Goal: Information Seeking & Learning: Learn about a topic

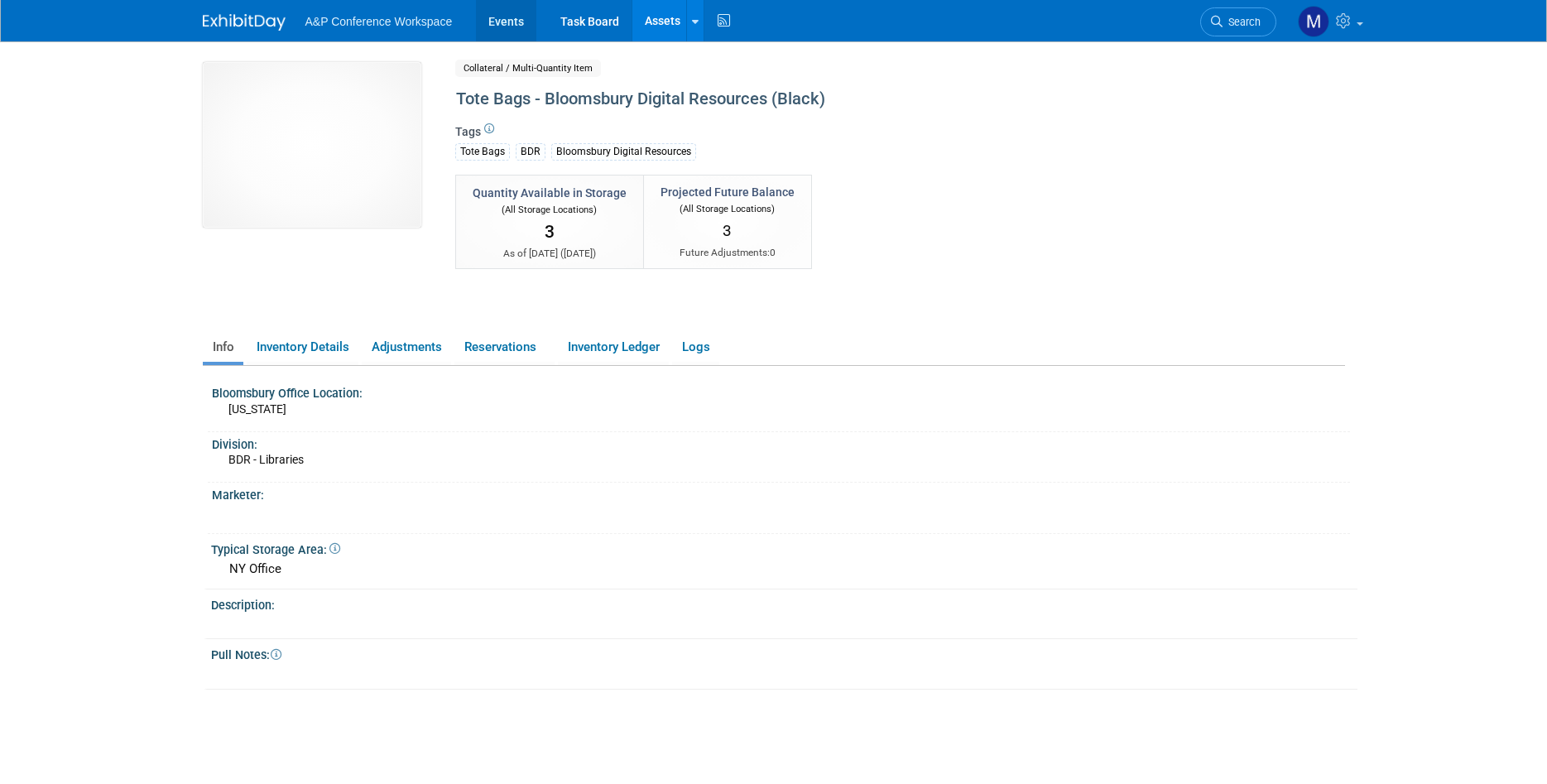
click at [493, 15] on link "Events" at bounding box center [506, 21] width 61 height 41
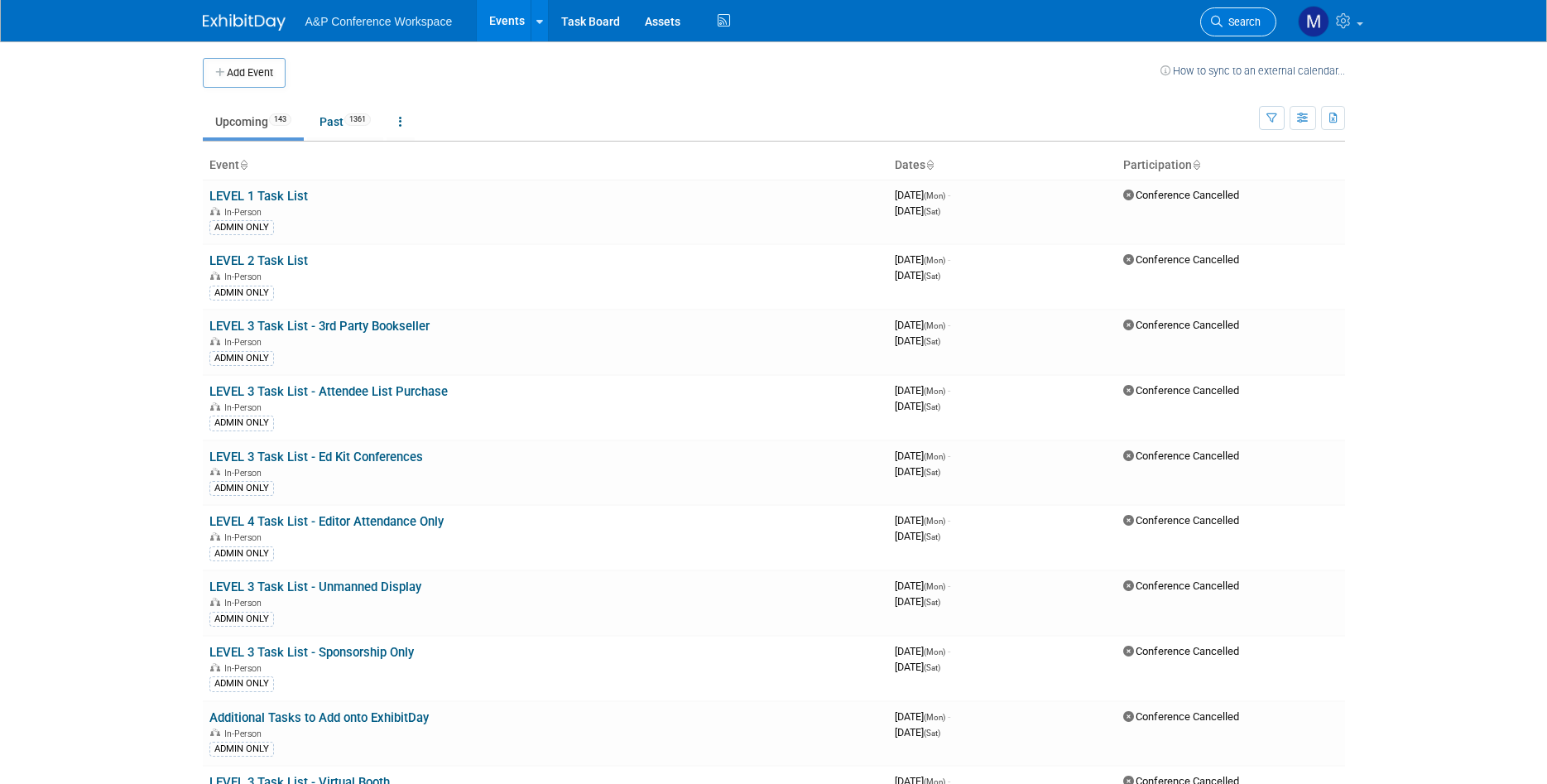
click at [1257, 21] on span "Search" at bounding box center [1241, 22] width 38 height 13
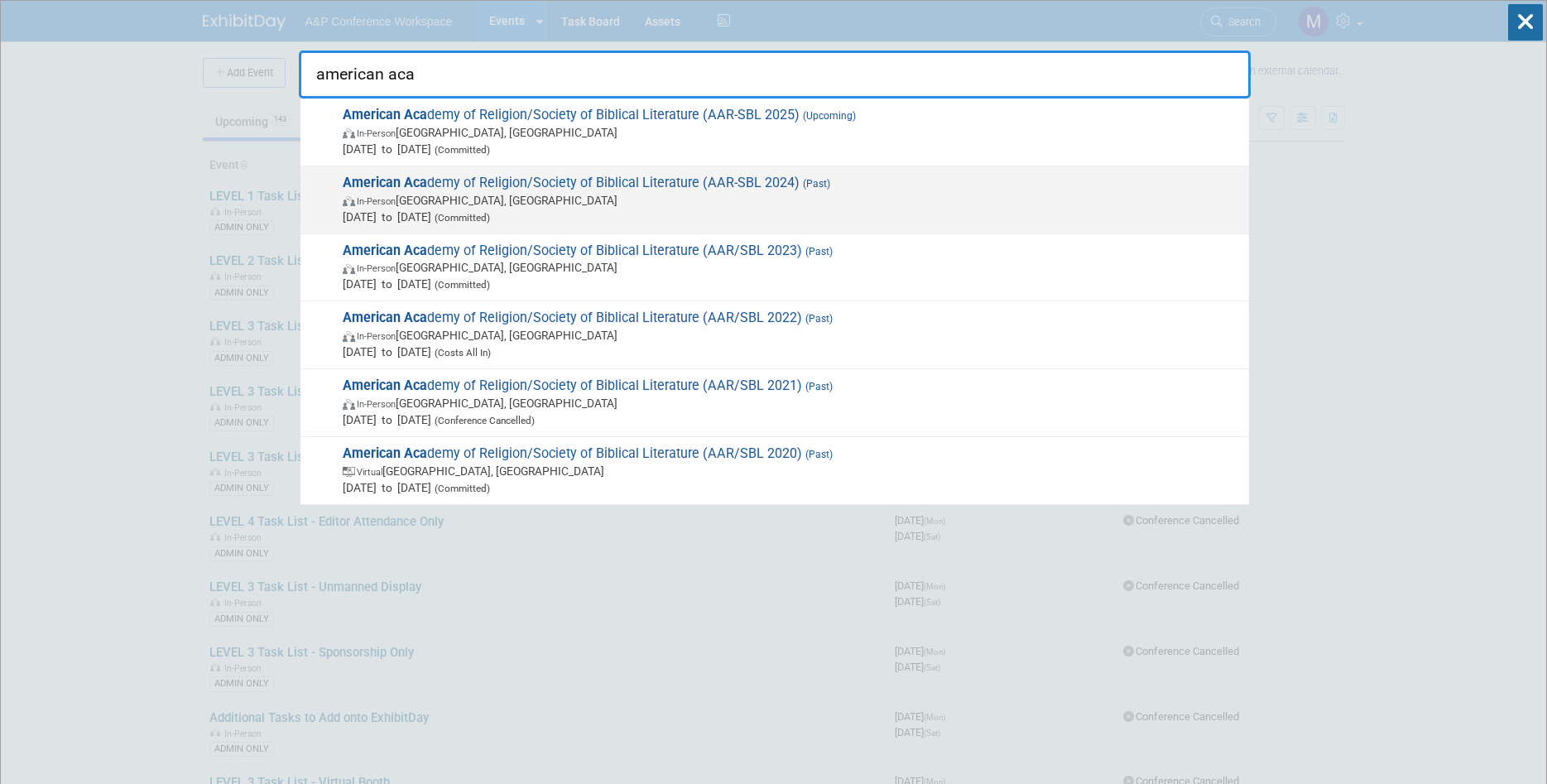
type input "american aca"
click at [831, 203] on span "In-Person [GEOGRAPHIC_DATA], [GEOGRAPHIC_DATA]" at bounding box center [791, 200] width 898 height 17
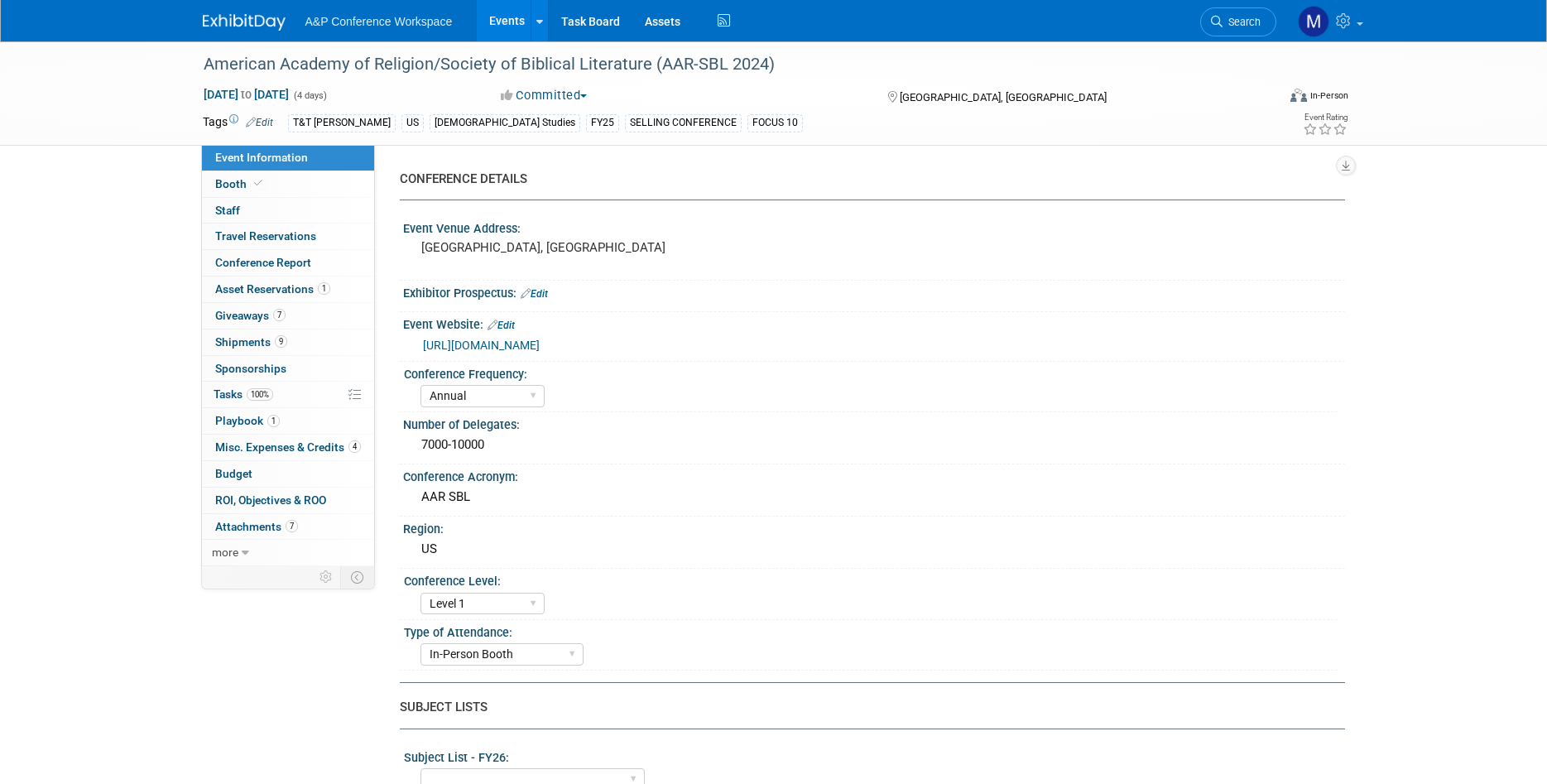
select select "Annual"
select select "Level 1"
select select "In-Person Booth"
select select "Anne Weston"
click at [235, 544] on link "more" at bounding box center [288, 552] width 173 height 26
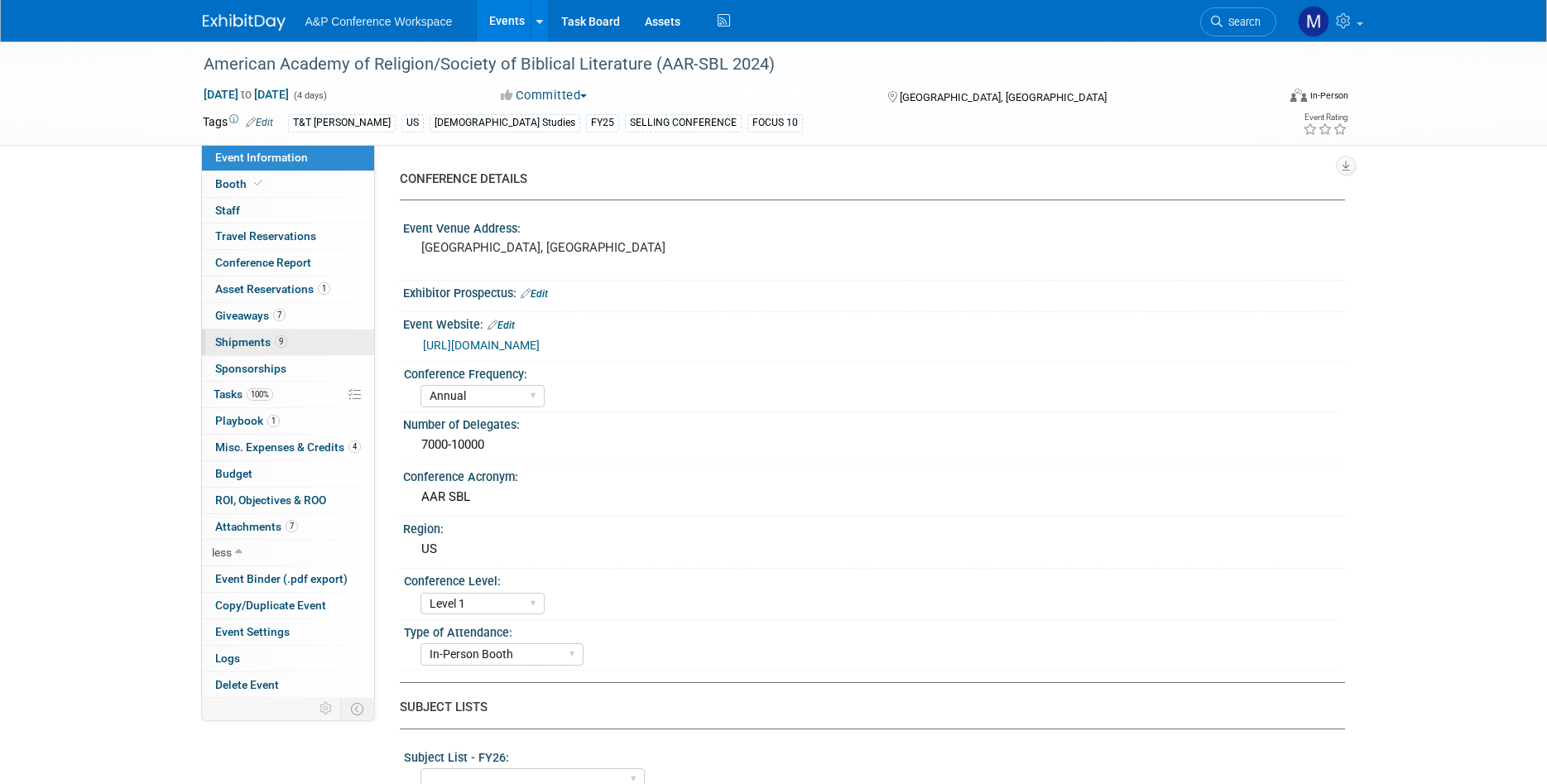
click at [323, 353] on link "9 Shipments 9" at bounding box center [288, 341] width 173 height 26
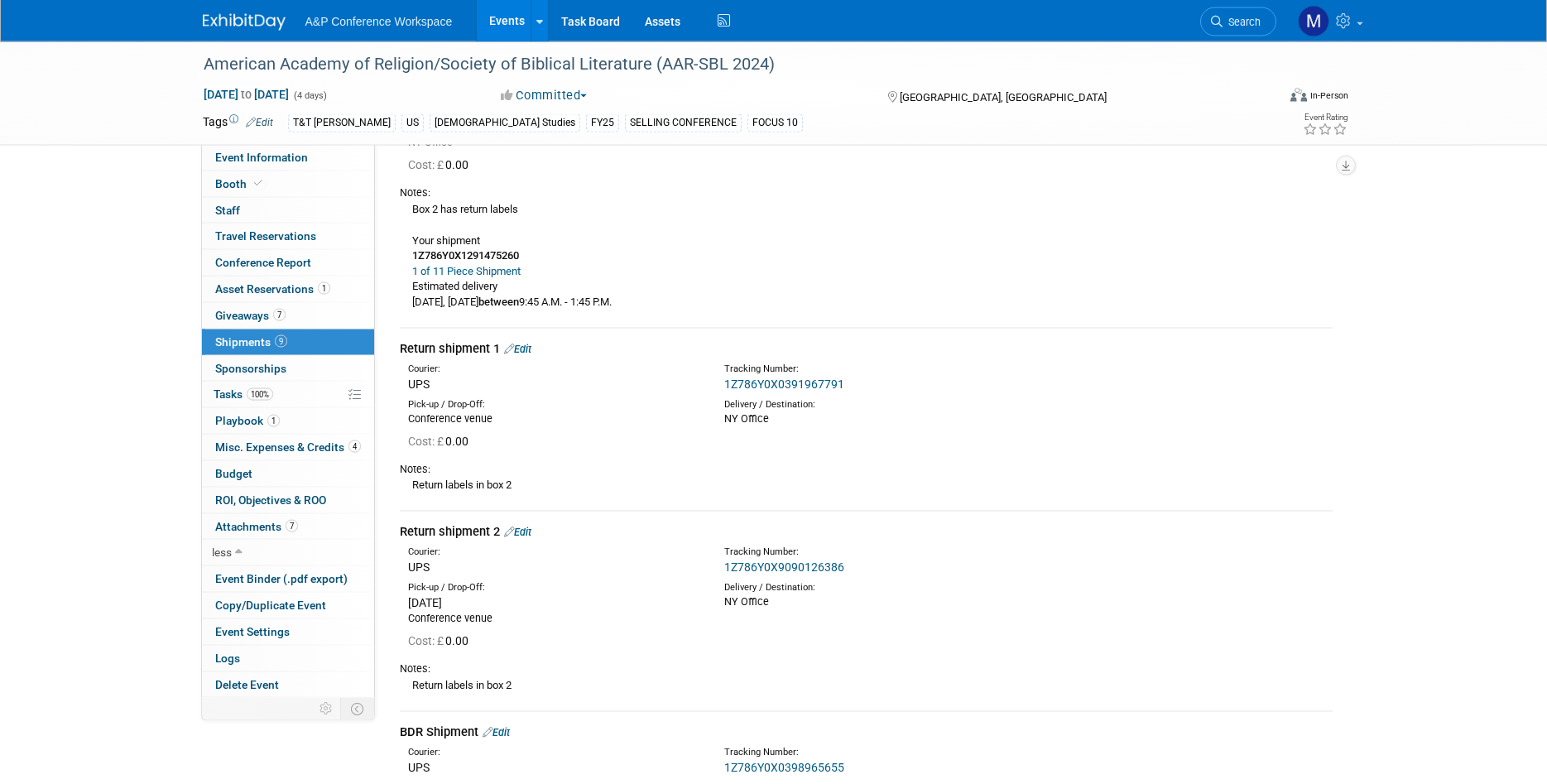
scroll to position [2078, 0]
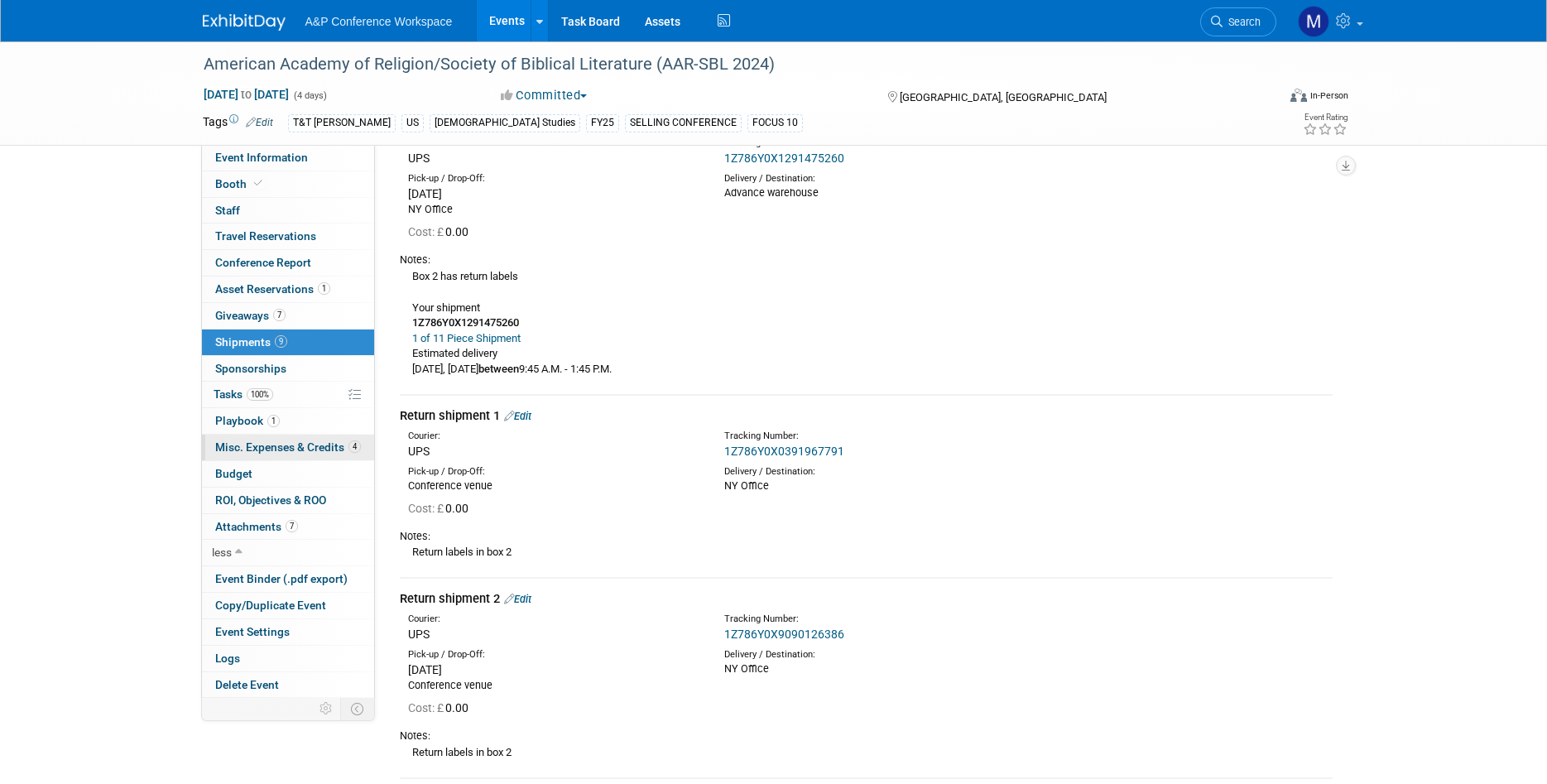
click at [305, 456] on link "4 Misc. Expenses & Credits 4" at bounding box center [288, 447] width 173 height 26
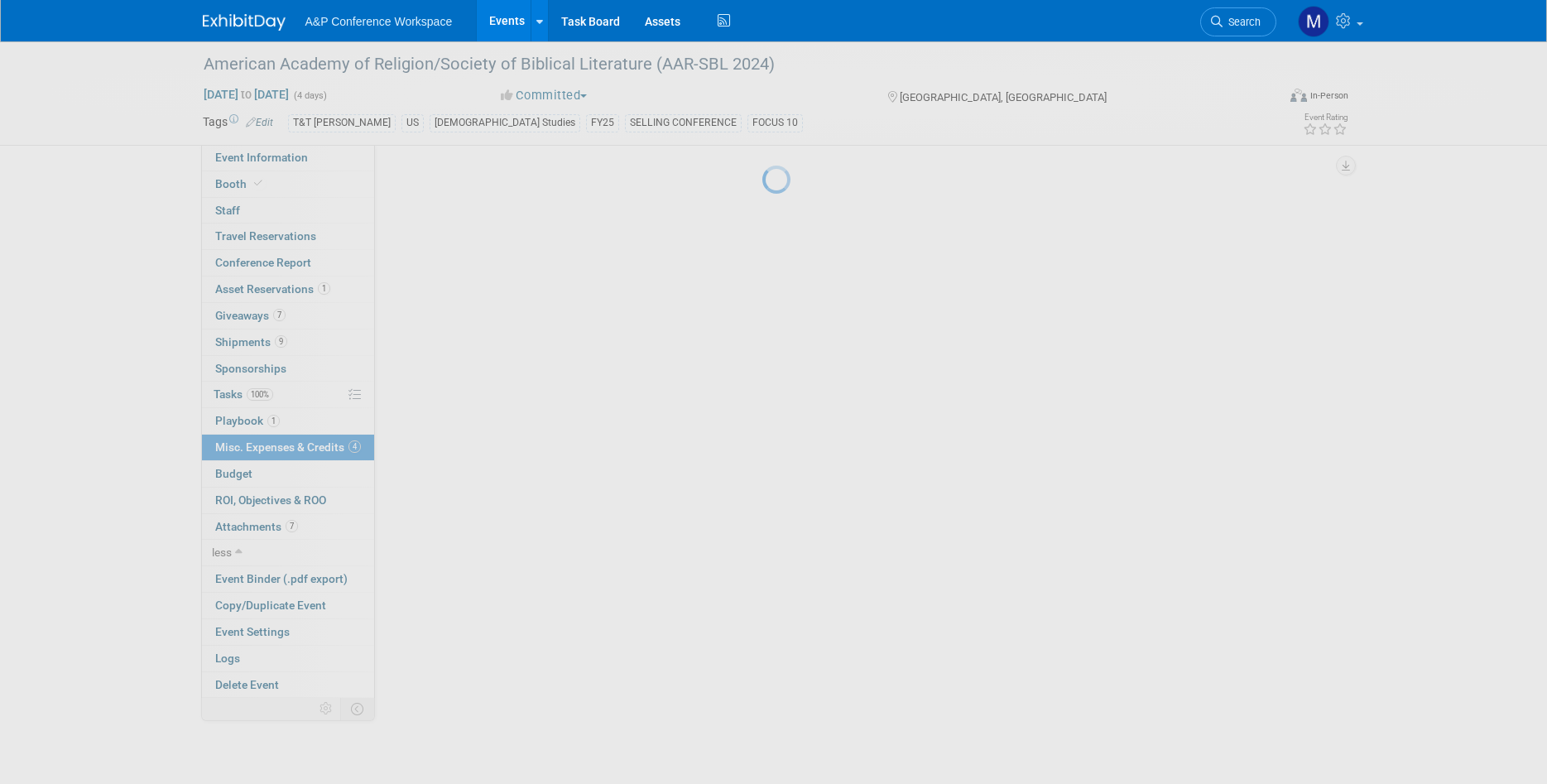
scroll to position [0, 0]
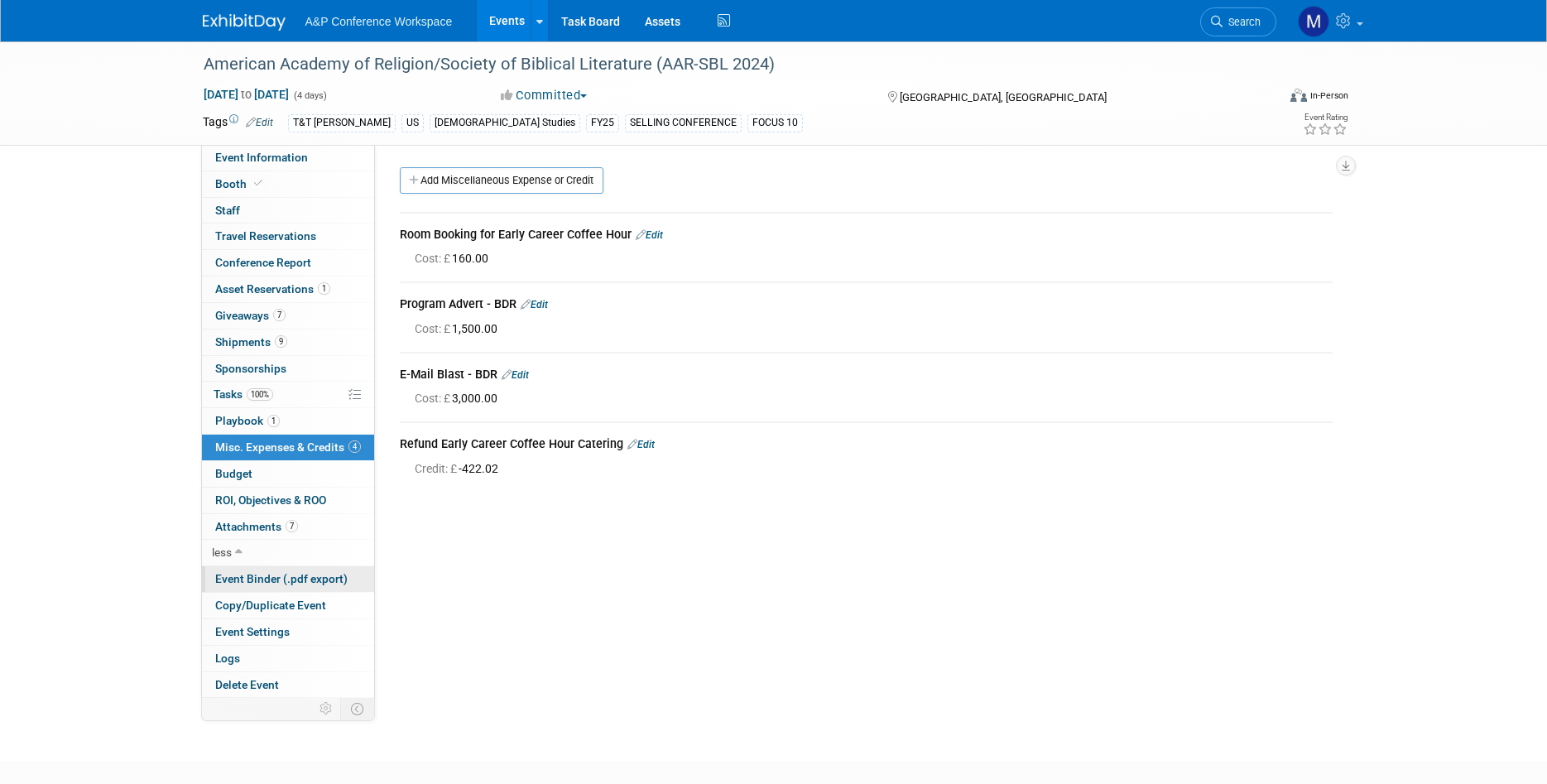
click at [282, 582] on span "Event Binder (.pdf export)" at bounding box center [282, 578] width 132 height 13
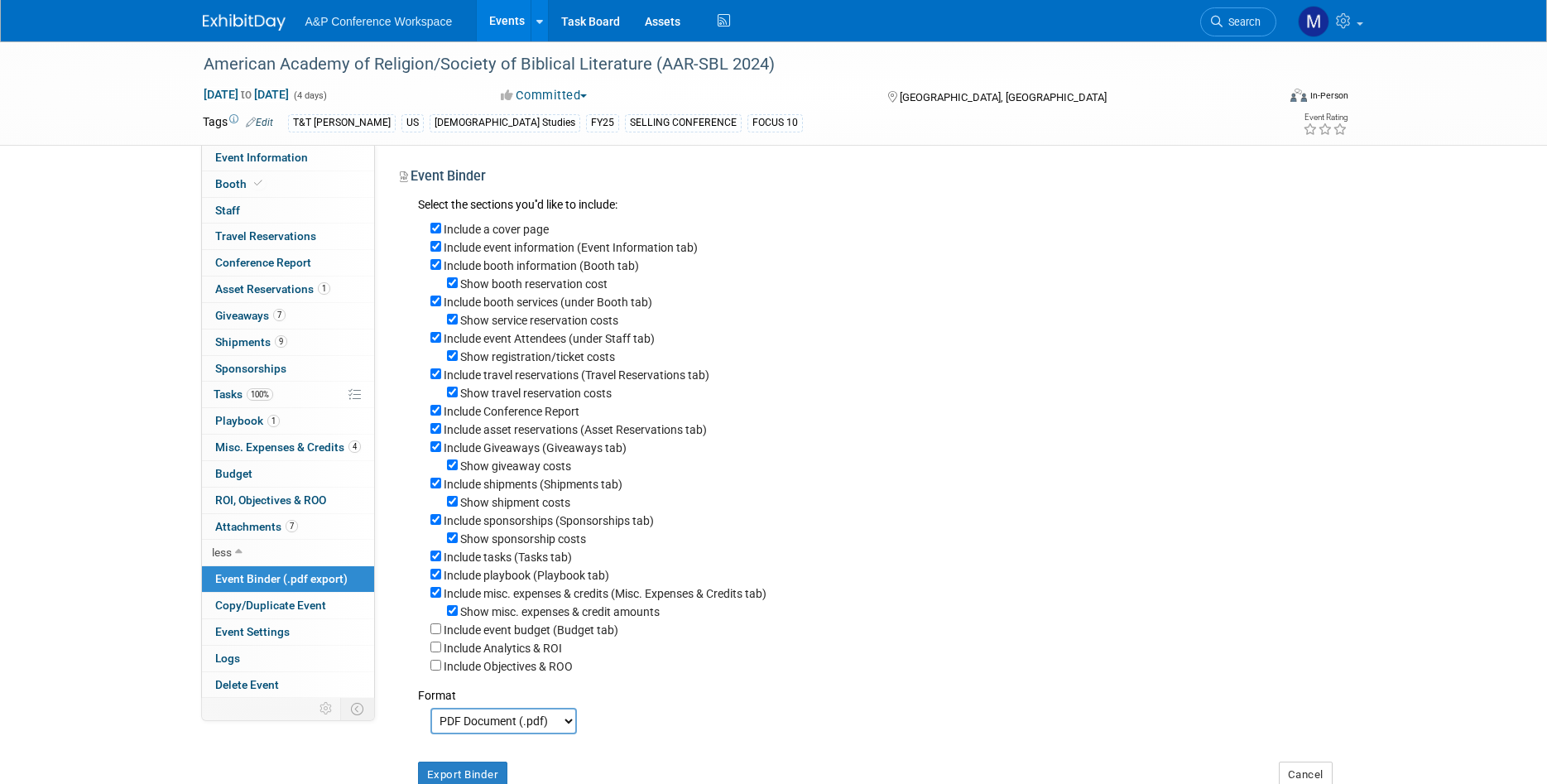
scroll to position [205, 0]
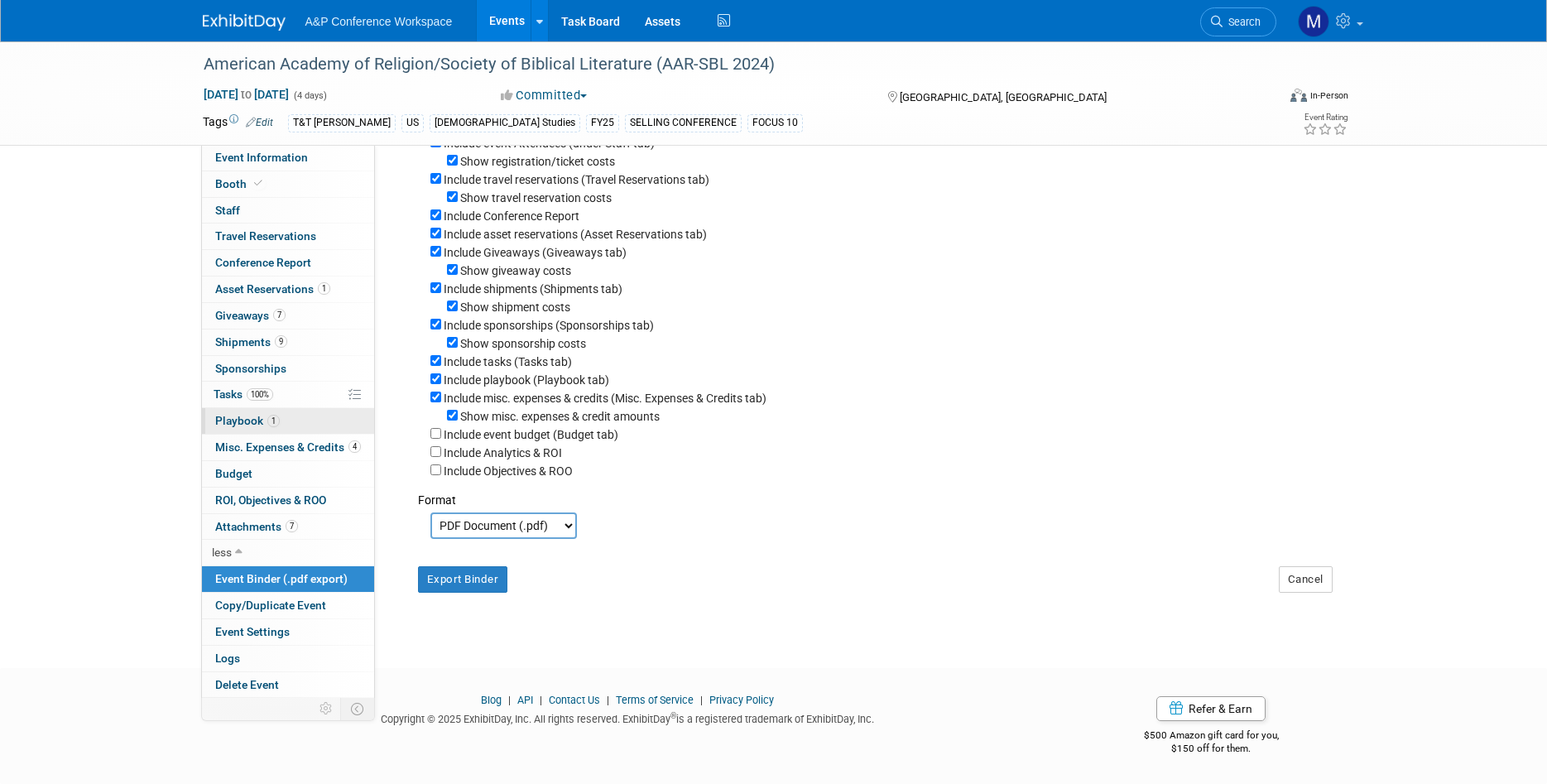
click at [292, 417] on link "1 Playbook 1" at bounding box center [288, 420] width 173 height 26
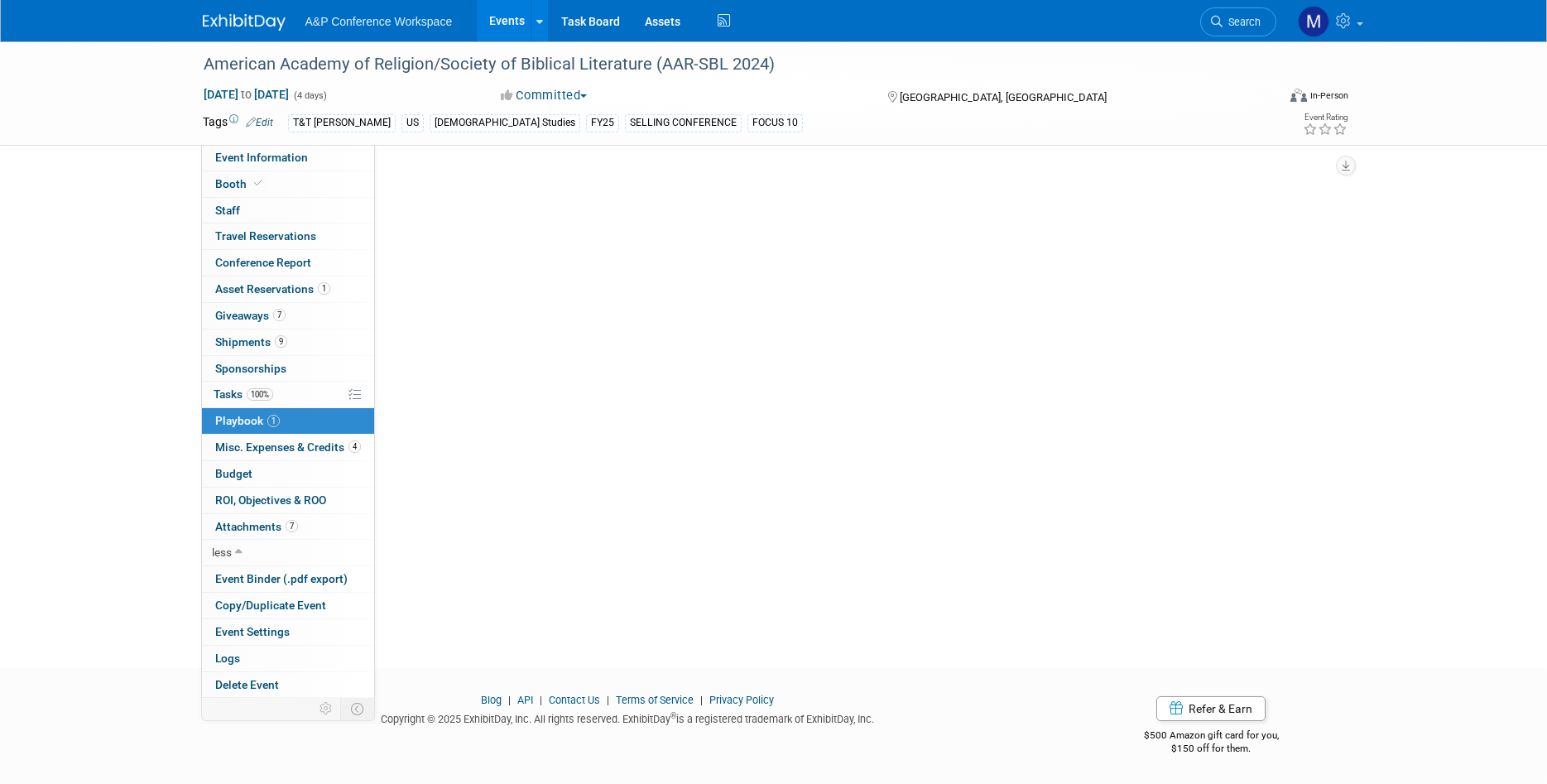
scroll to position [0, 0]
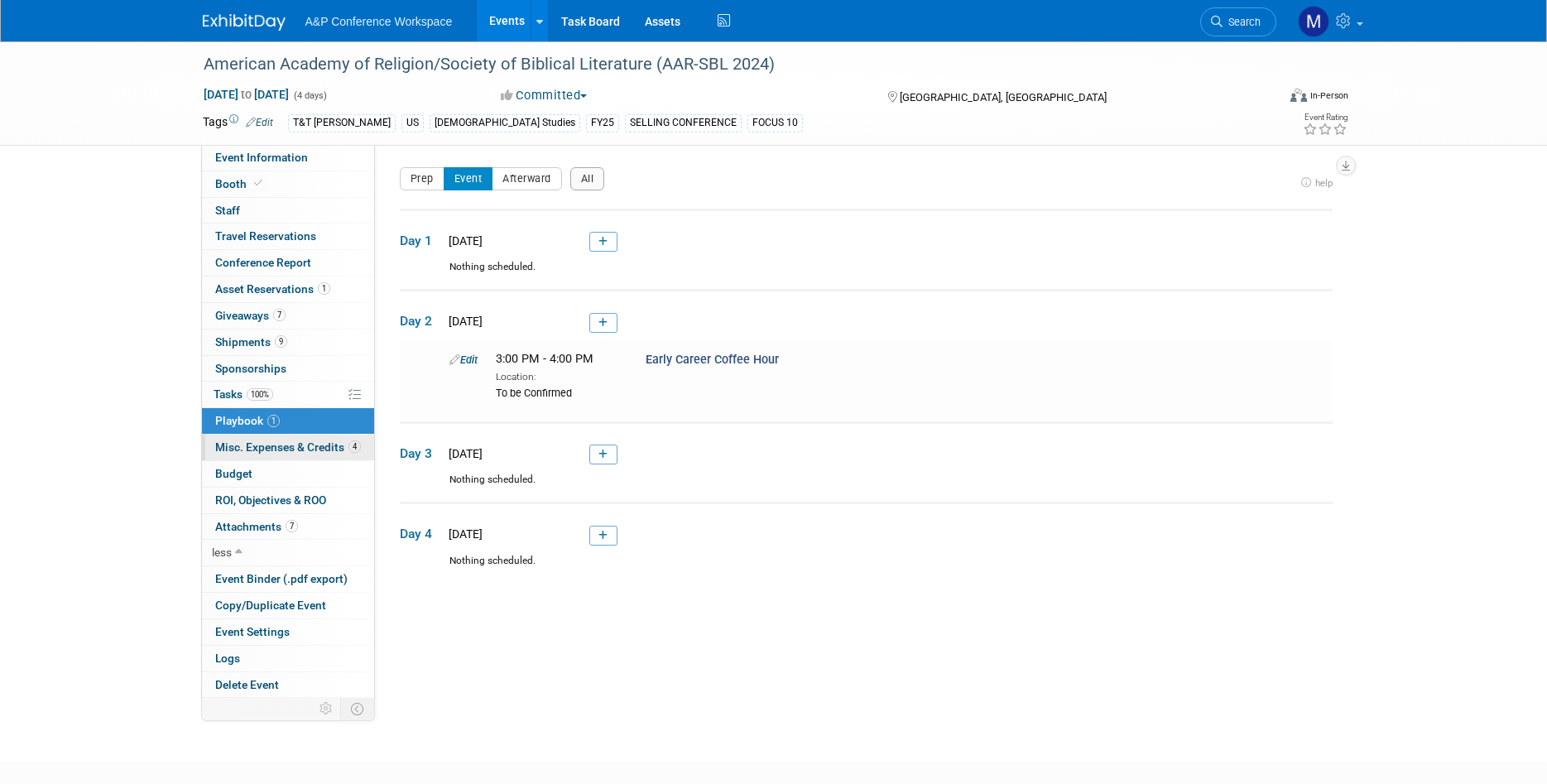
click at [295, 443] on span "Misc. Expenses & Credits 4" at bounding box center [288, 447] width 146 height 13
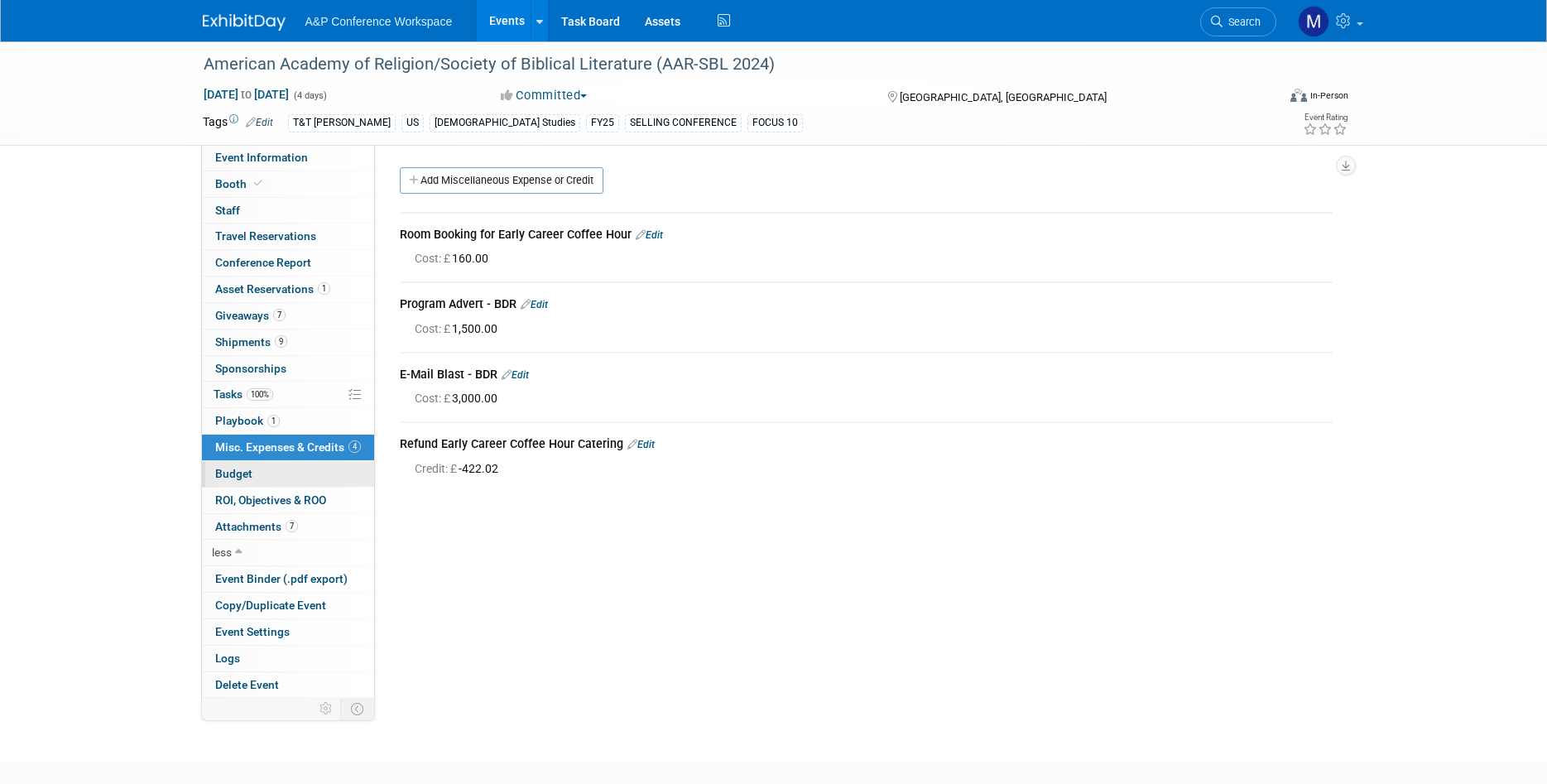
click at [295, 463] on link "Budget" at bounding box center [288, 474] width 173 height 26
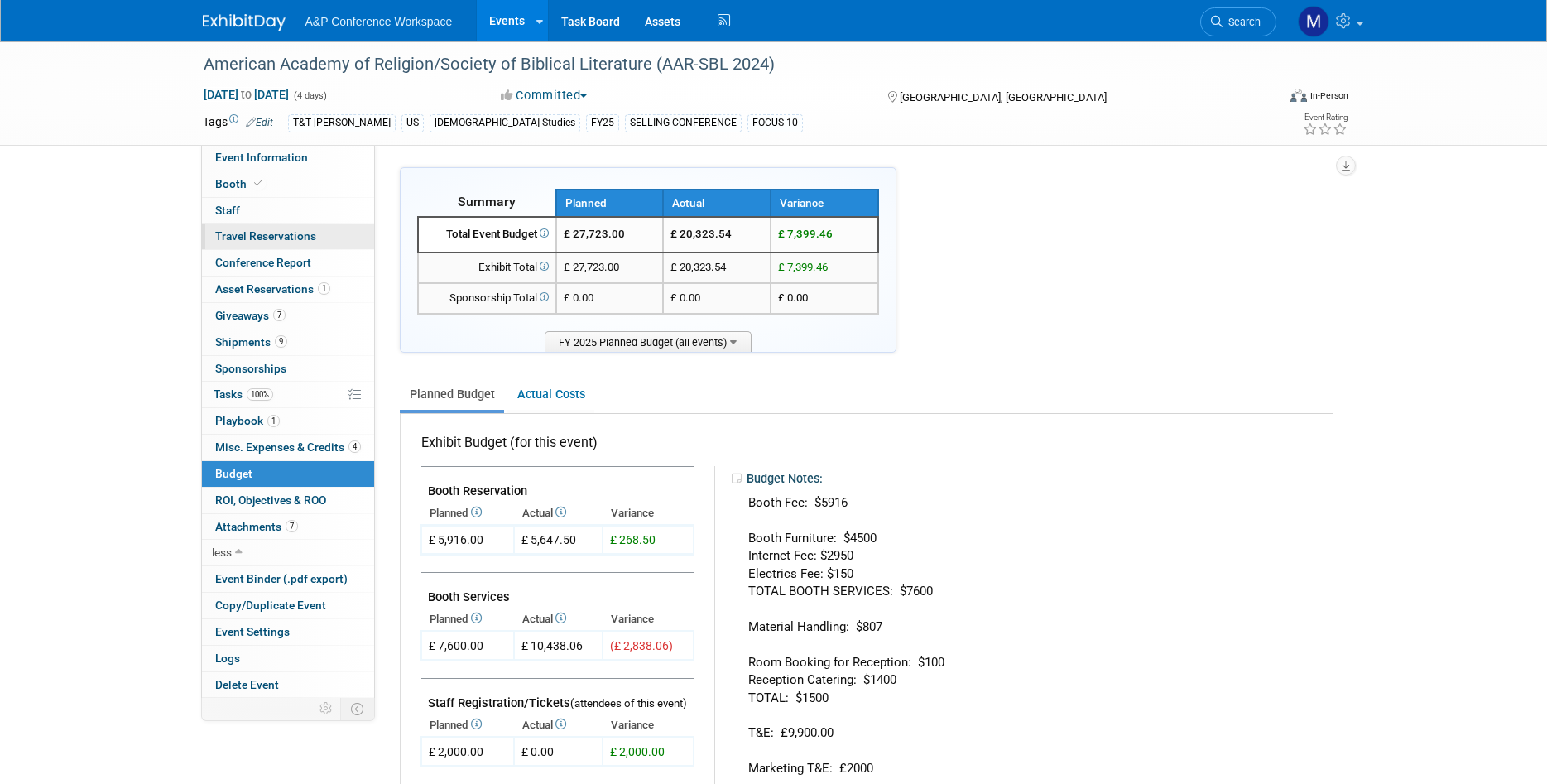
click at [304, 235] on span "Travel Reservations 0" at bounding box center [266, 235] width 101 height 13
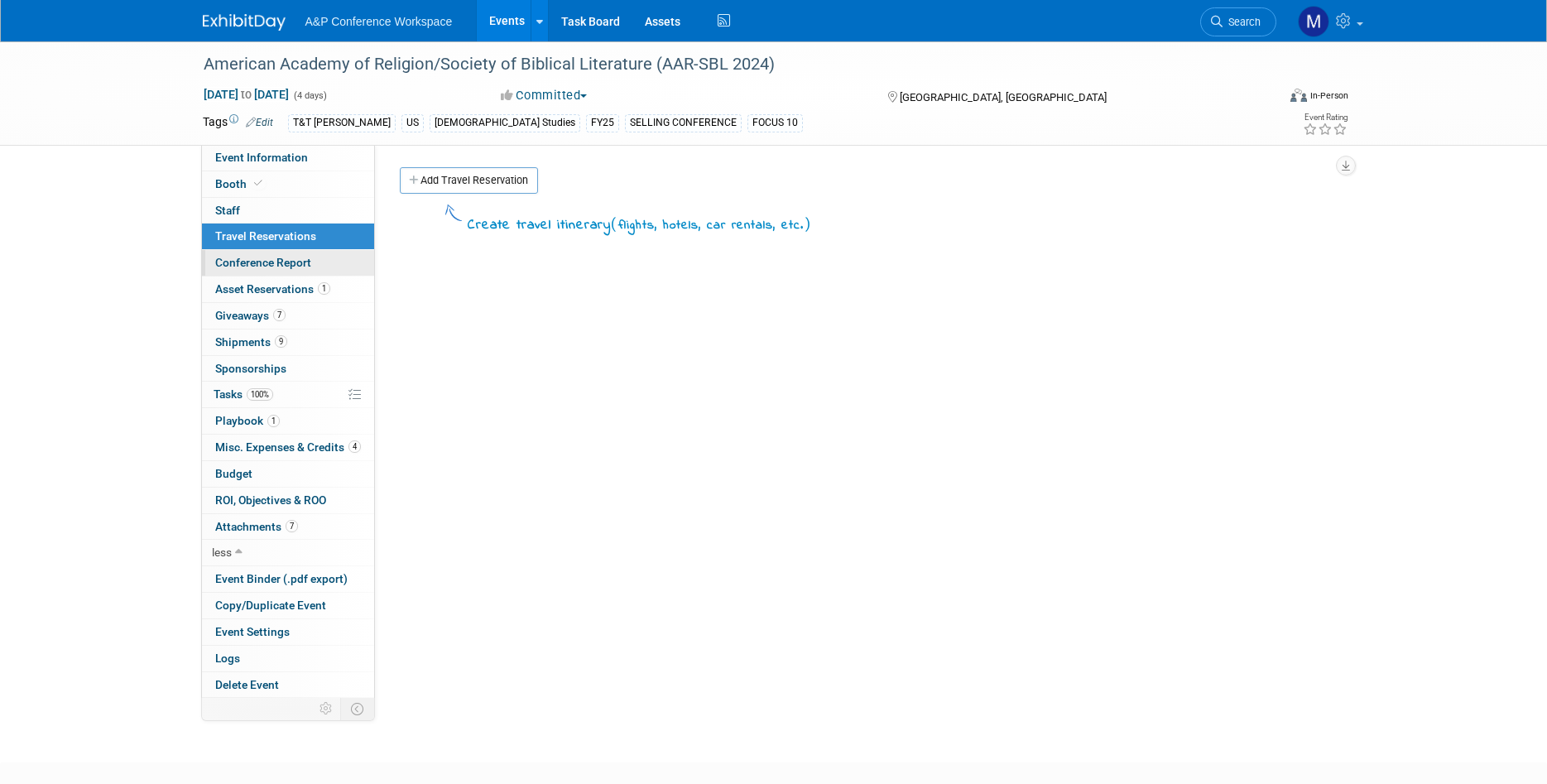
click at [309, 266] on span "Conference Report" at bounding box center [263, 262] width 96 height 13
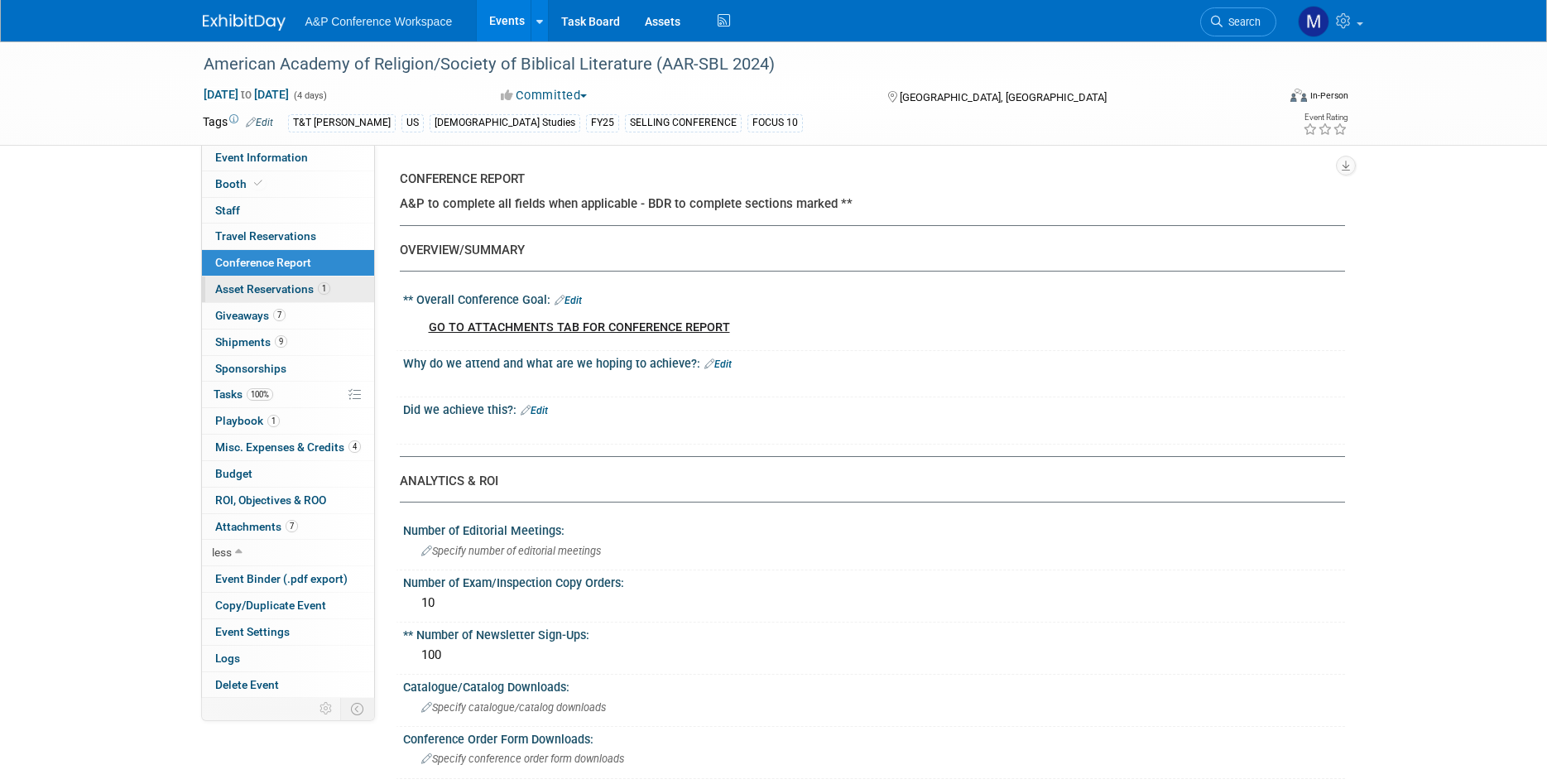
click at [311, 280] on link "1 Asset Reservations 1" at bounding box center [288, 289] width 173 height 26
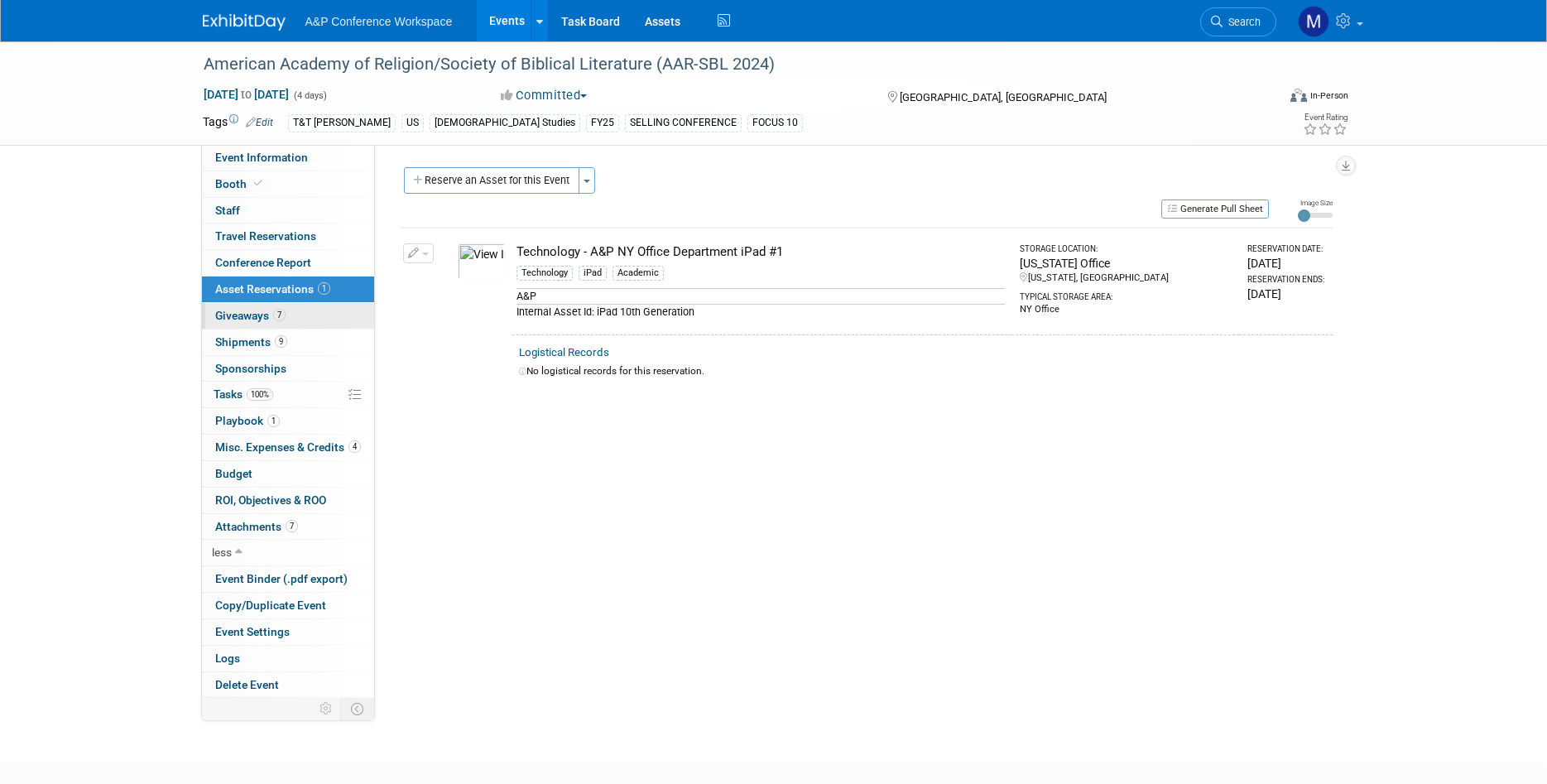
click at [315, 308] on link "7 Giveaways 7" at bounding box center [288, 316] width 173 height 26
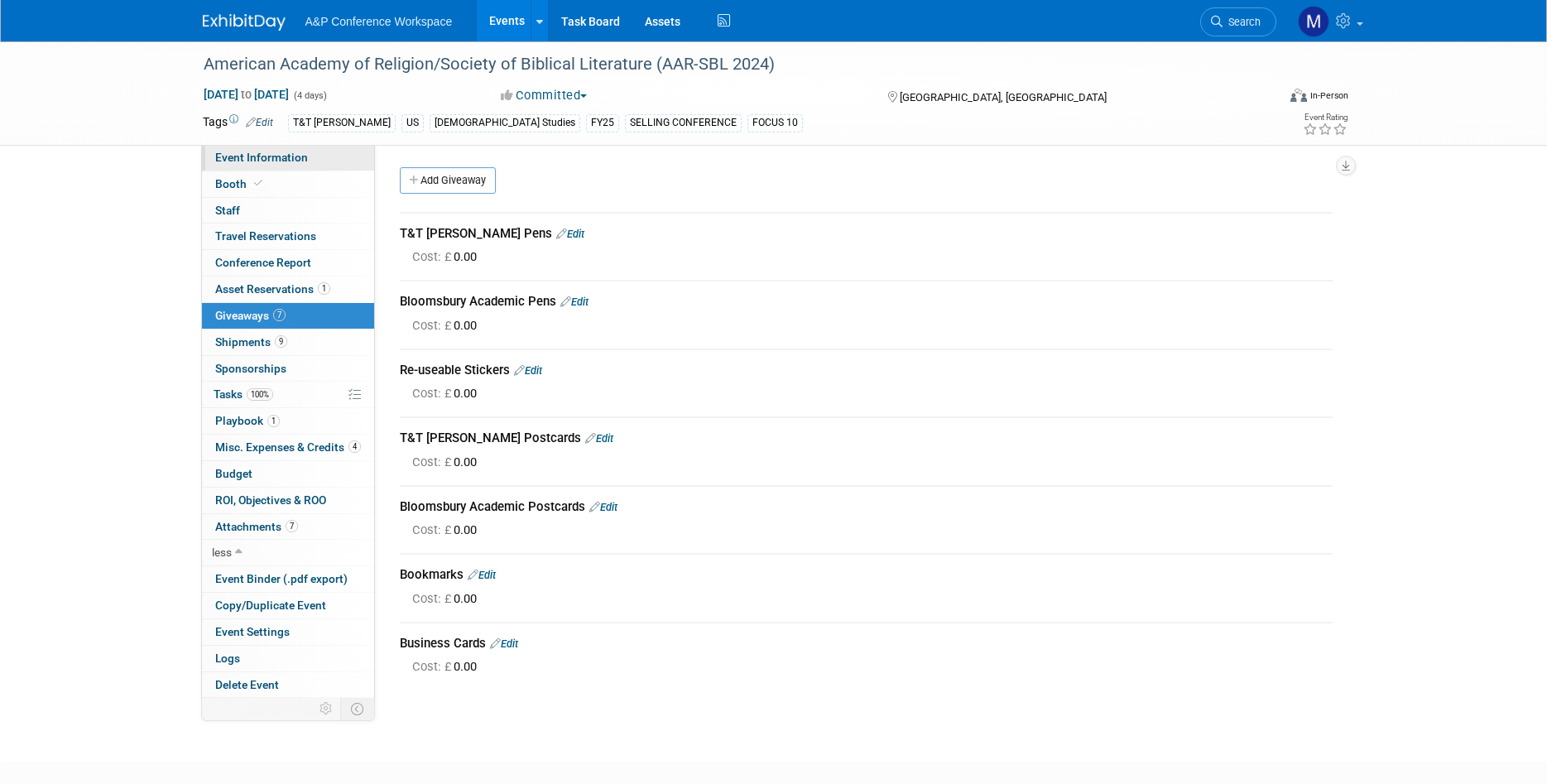
click at [317, 156] on link "Event Information" at bounding box center [288, 157] width 173 height 26
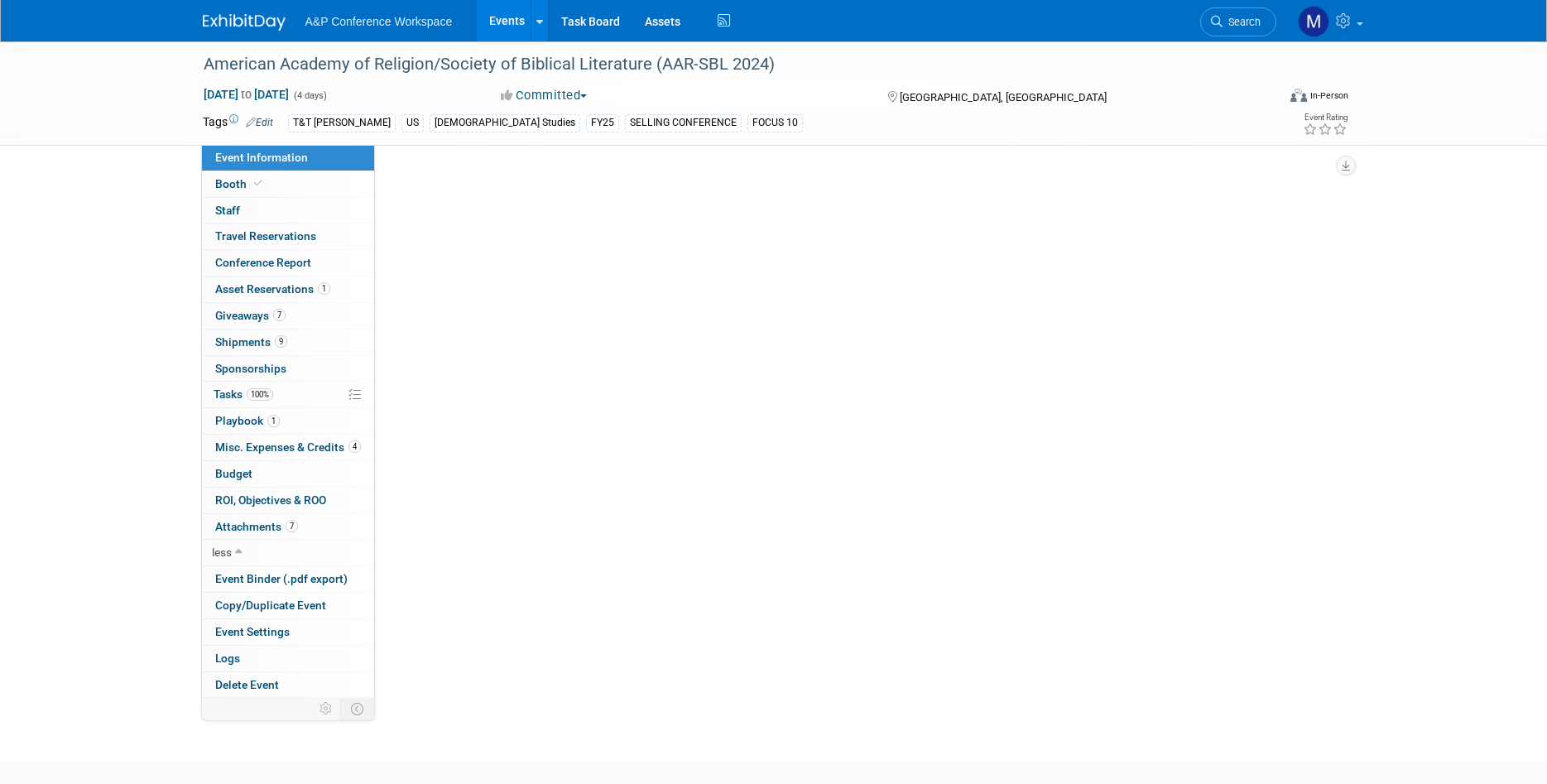
select select "Annual"
select select "Level 1"
select select "In-Person Booth"
select select "Anne Weston"
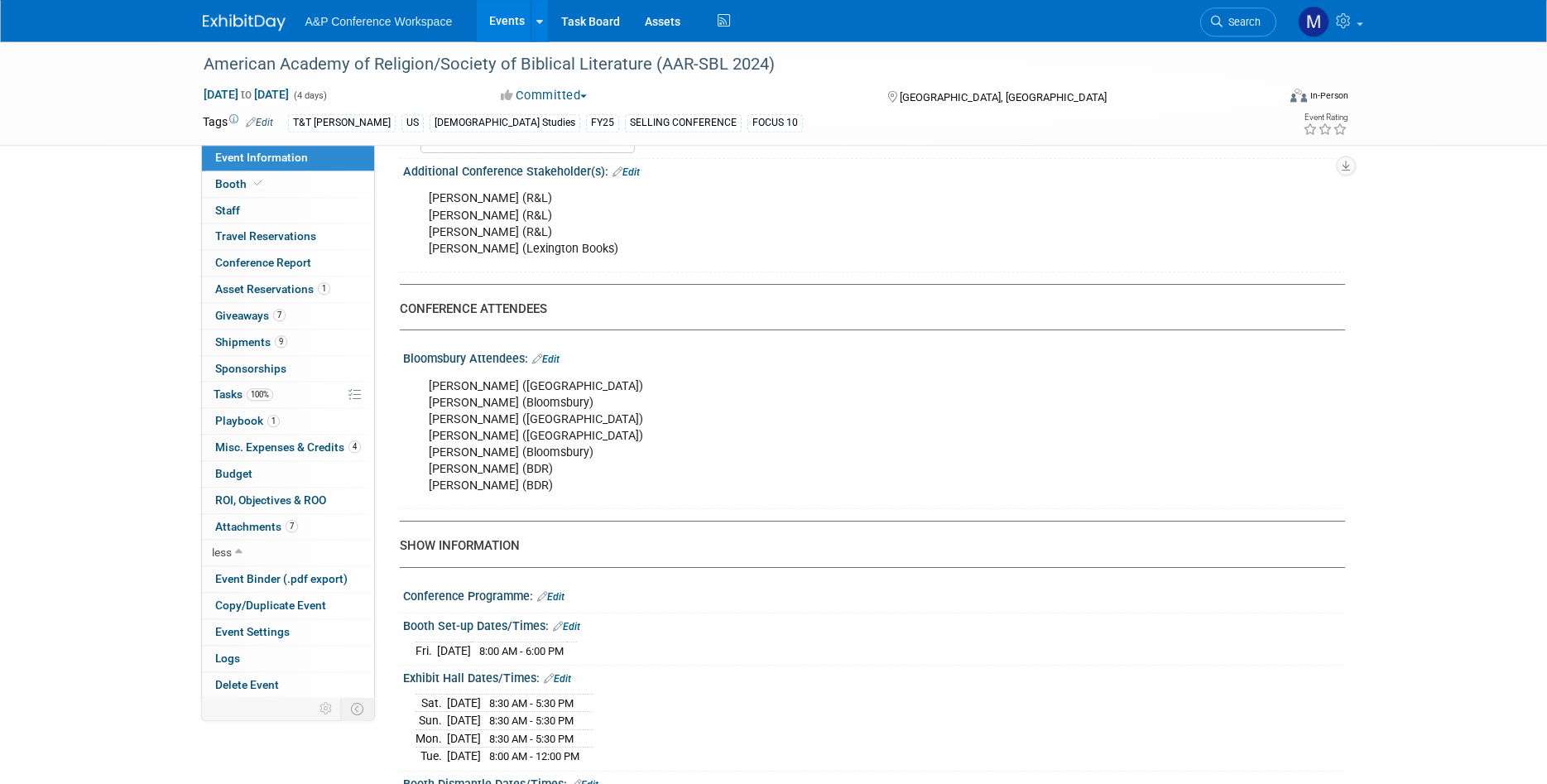
scroll to position [929, 0]
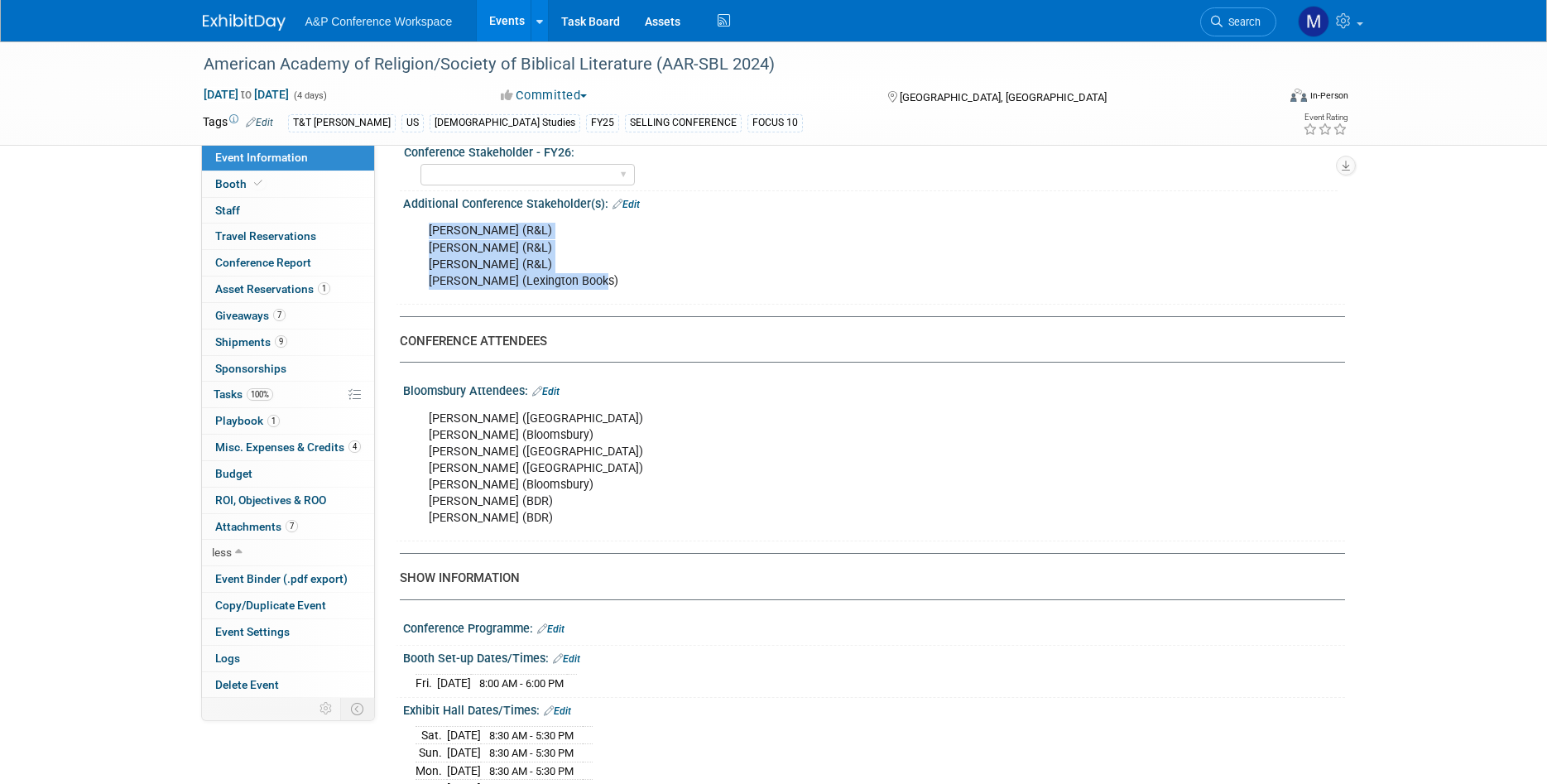
drag, startPoint x: 423, startPoint y: 231, endPoint x: 617, endPoint y: 288, distance: 202.2
click at [617, 288] on div "Kim Lyons (R&L) Maria Rohde (R&L) Richard Brown (R&L) Megan White (Lexington Bo…" at bounding box center [790, 256] width 746 height 83
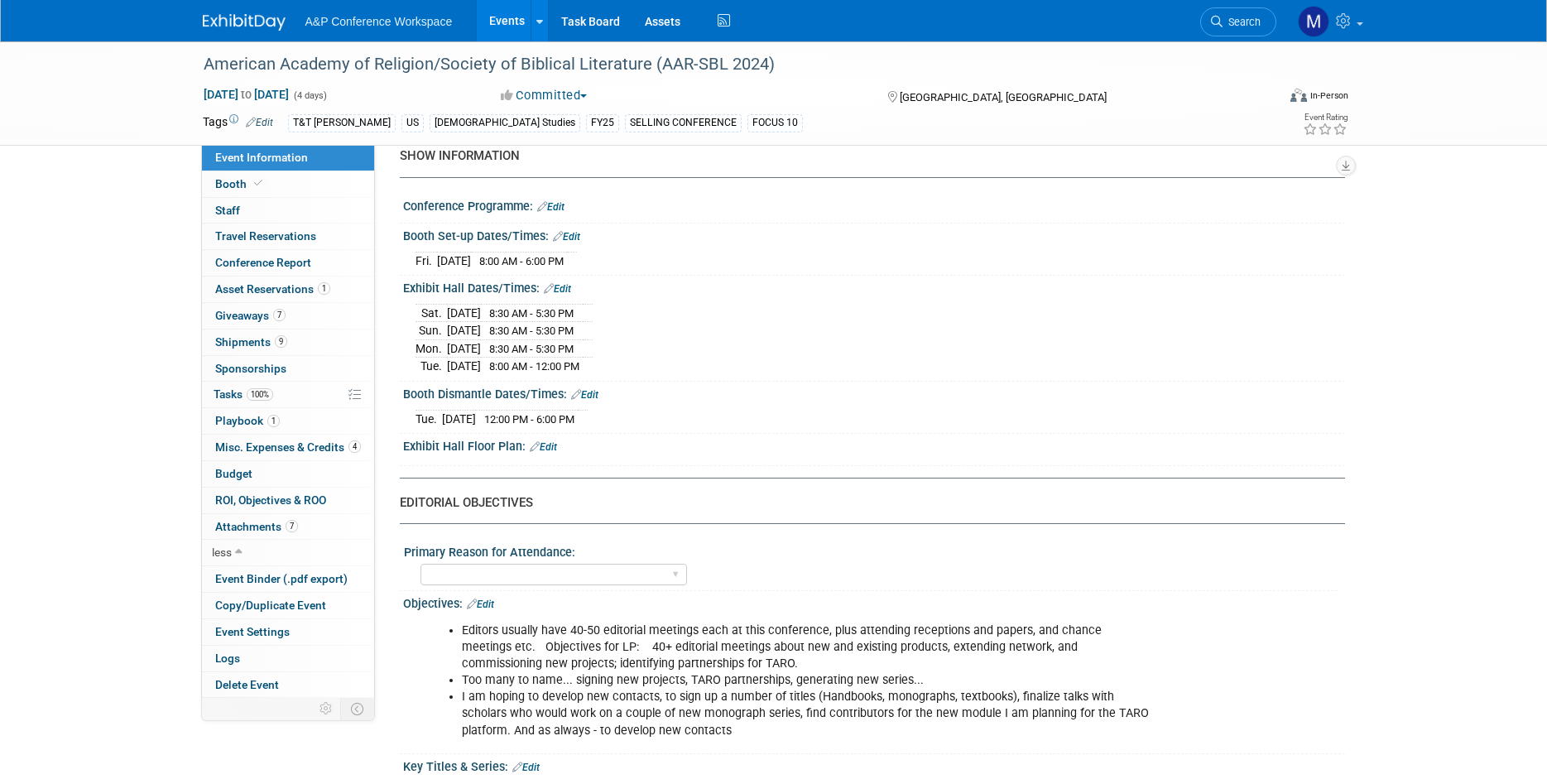
scroll to position [1804, 0]
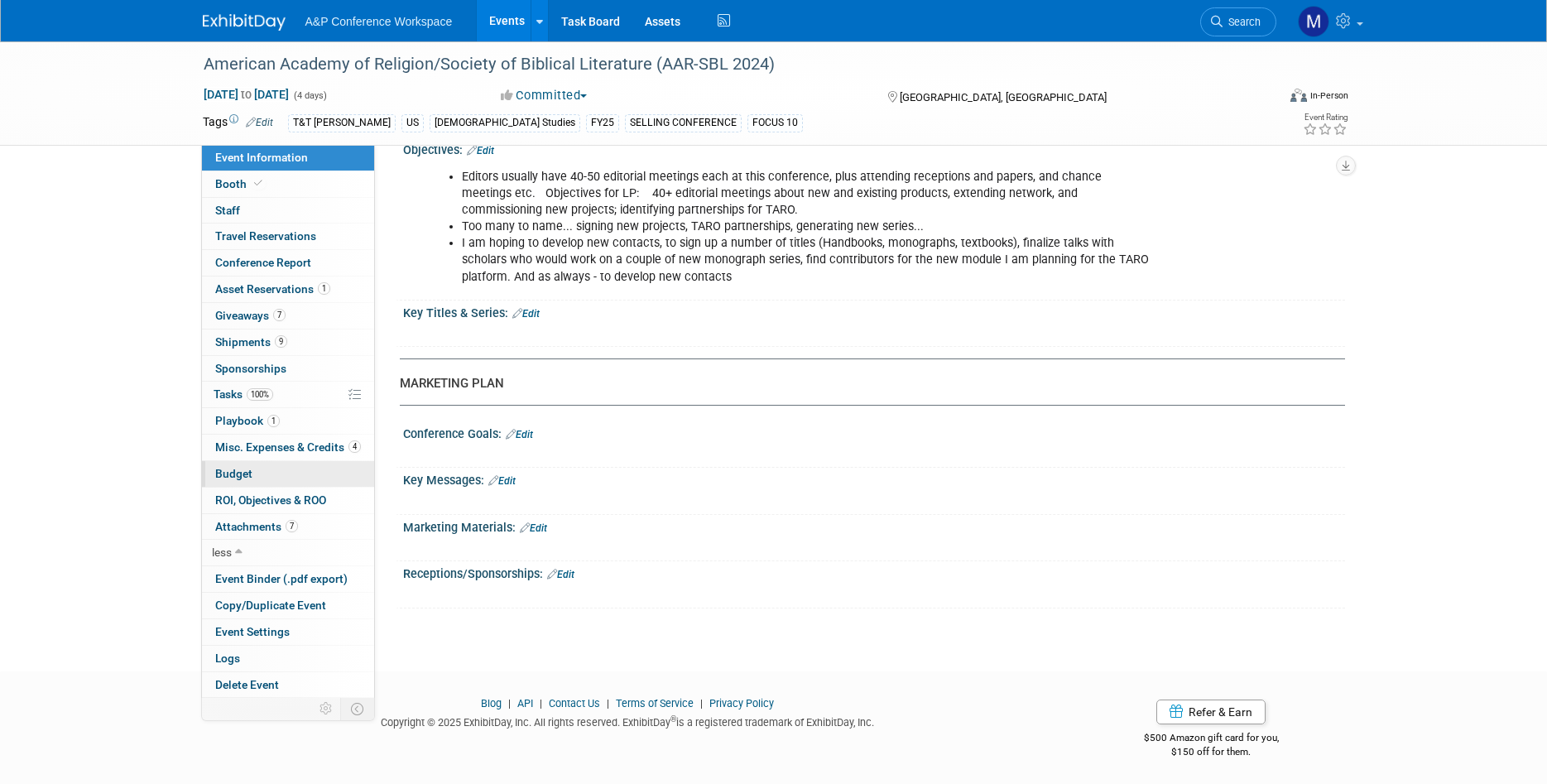
click at [307, 478] on link "Budget" at bounding box center [288, 474] width 173 height 26
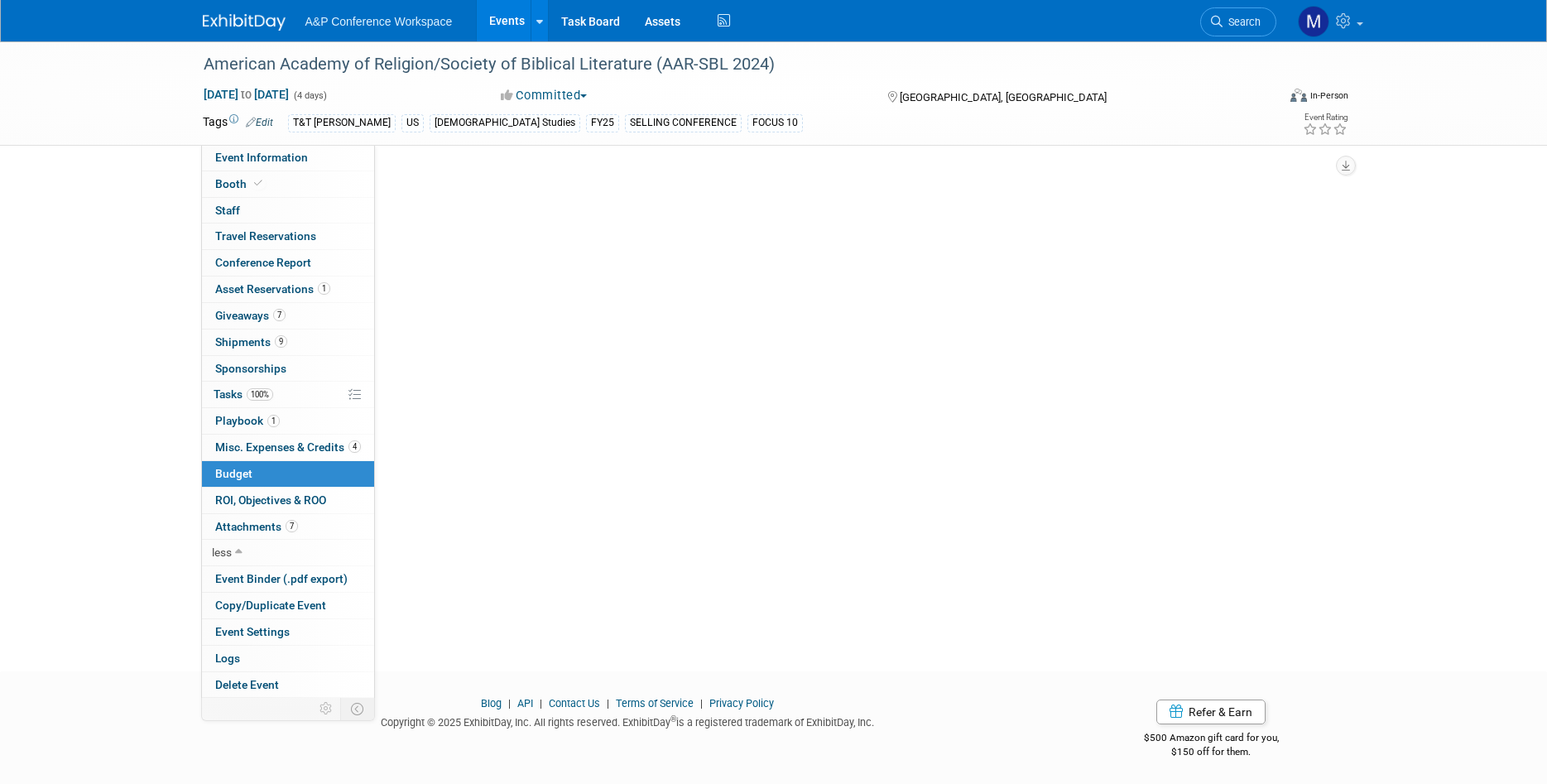
scroll to position [0, 0]
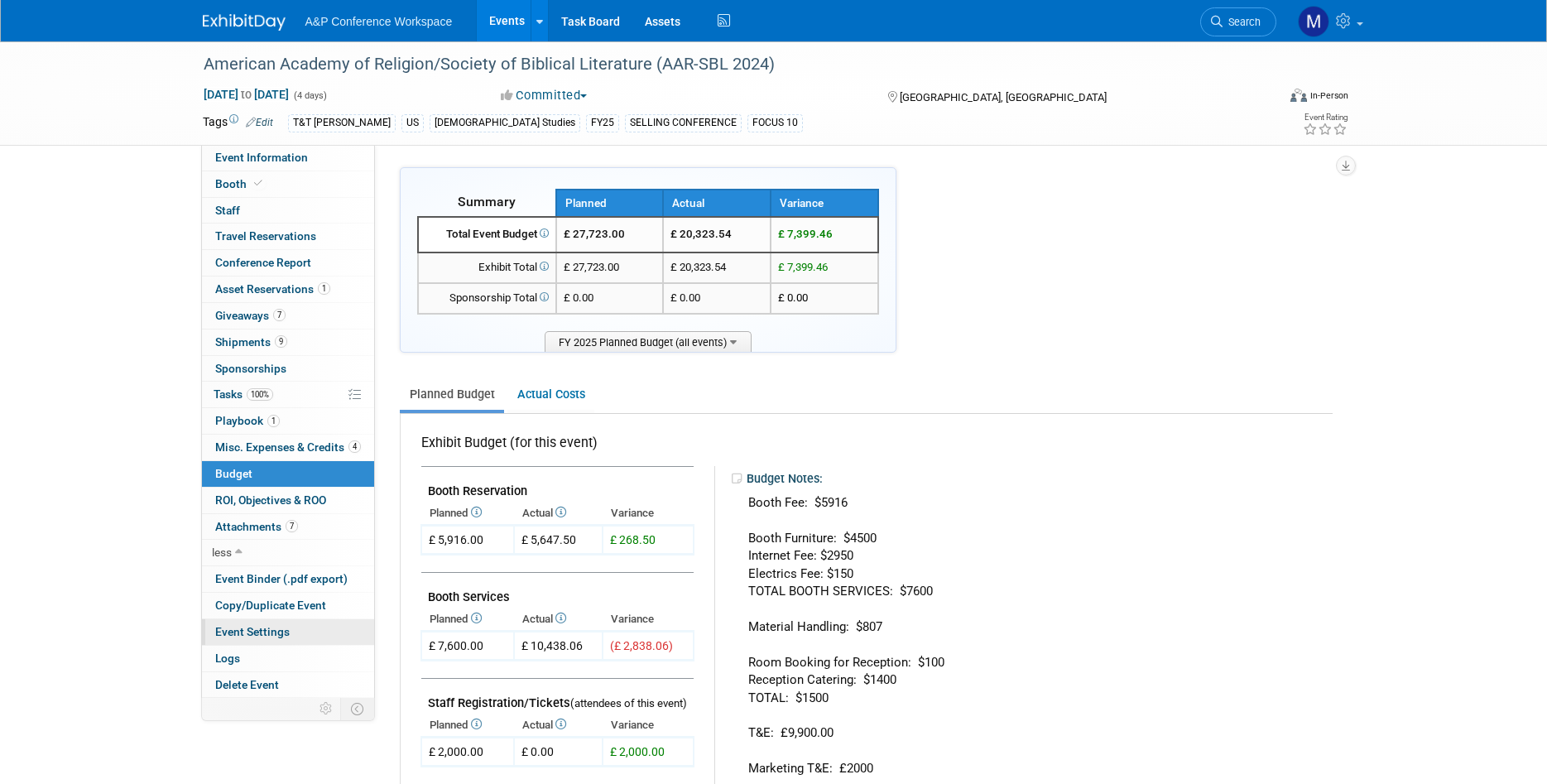
click at [317, 626] on link "Event Settings" at bounding box center [288, 631] width 173 height 26
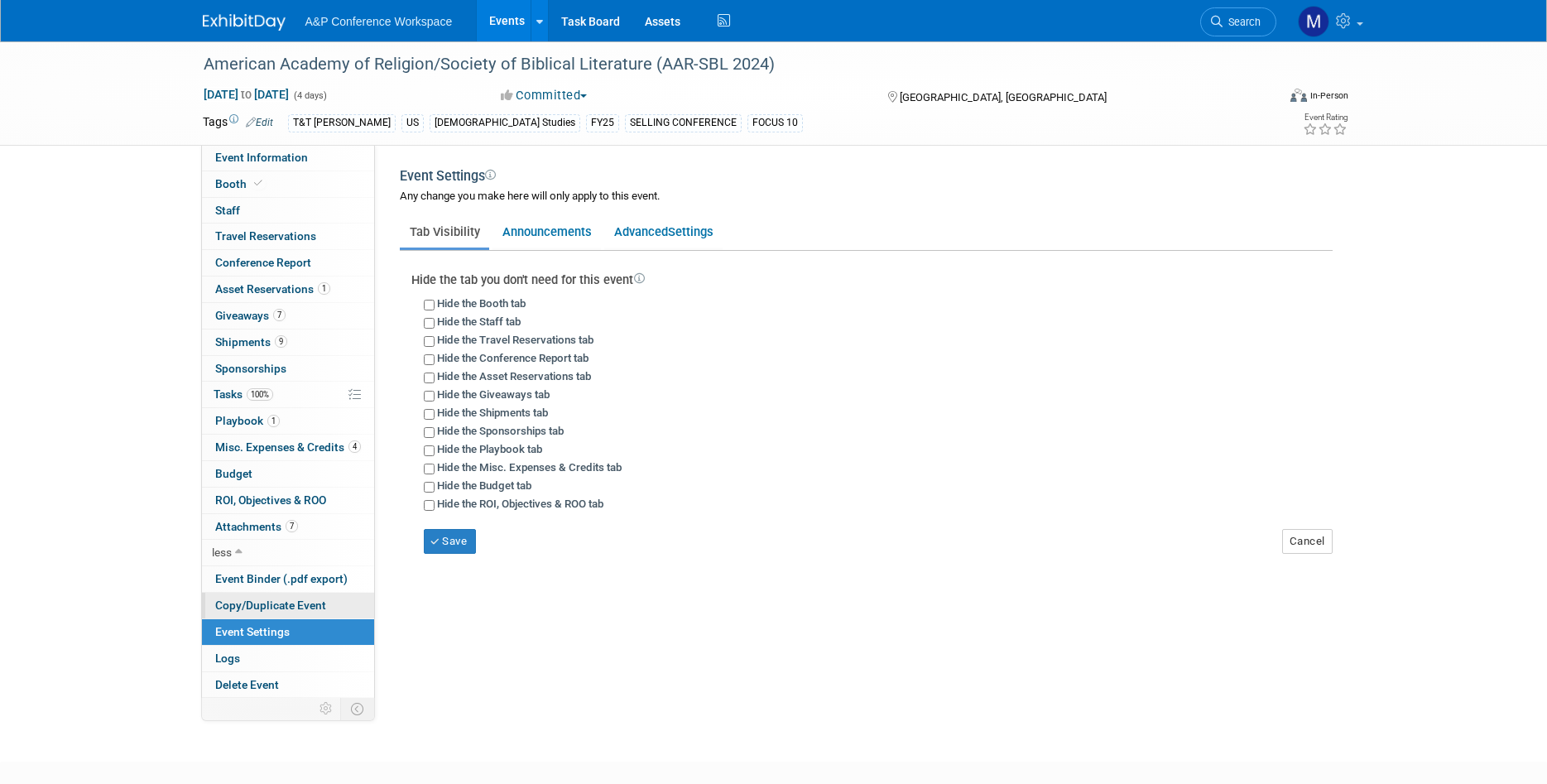
click at [323, 604] on span "Copy/Duplicate Event" at bounding box center [271, 604] width 111 height 13
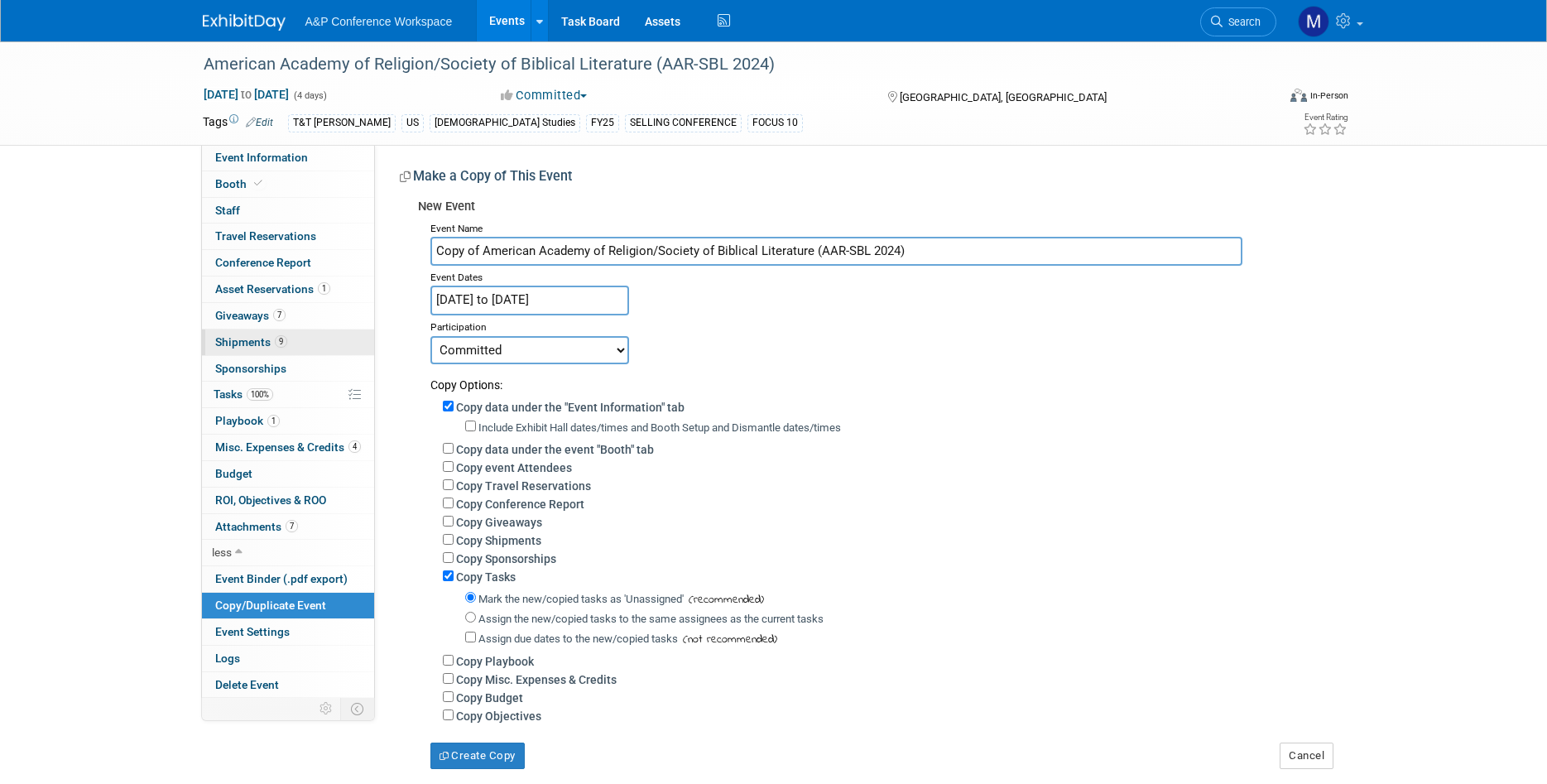
click at [292, 334] on link "9 Shipments 9" at bounding box center [288, 341] width 173 height 26
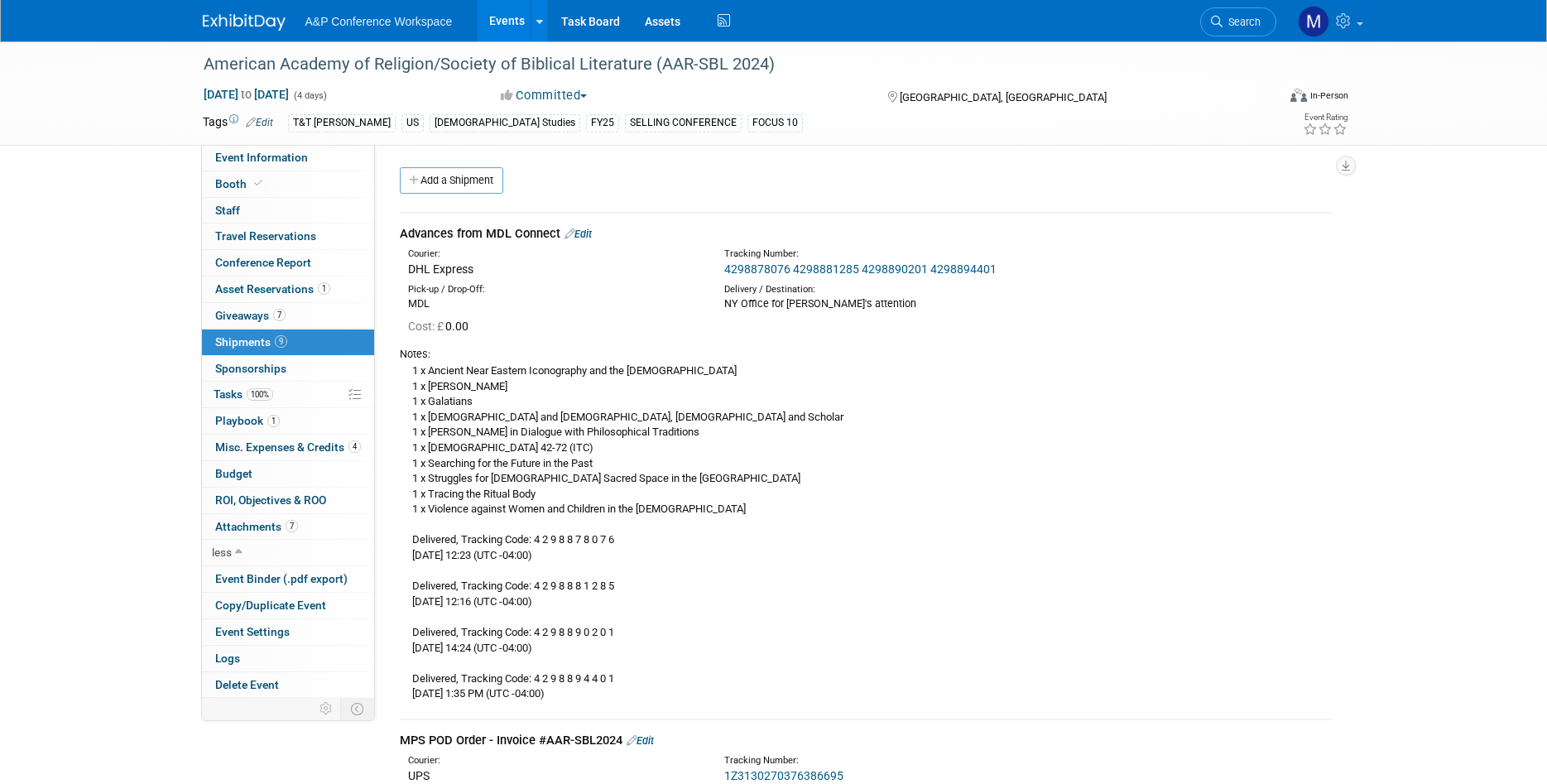
drag, startPoint x: 726, startPoint y: 508, endPoint x: 721, endPoint y: 345, distance: 163.1
click at [721, 345] on div "Notes: 1 x Ancient Near Eastern Iconography and the Bible 1 x Enuma Elish 1 x G…" at bounding box center [866, 523] width 933 height 368
click at [715, 426] on div "1 x Ancient Near Eastern Iconography and the Bible 1 x Enuma Elish 1 x Galatian…" at bounding box center [866, 532] width 933 height 340
